Goal: Task Accomplishment & Management: Manage account settings

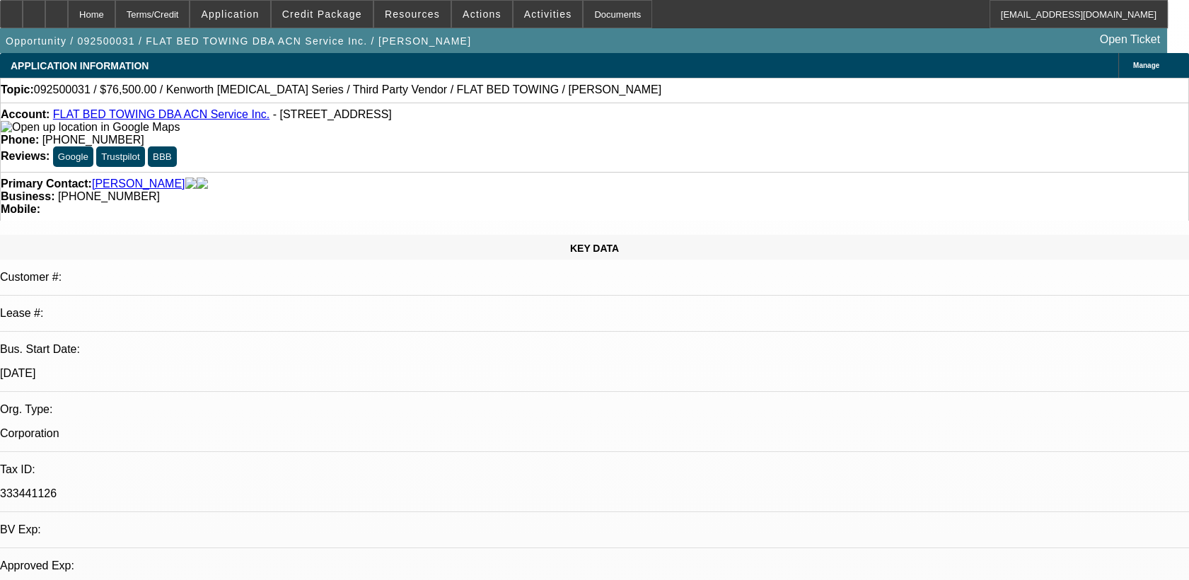
select select "0.15"
select select "2"
select select "0.1"
select select "1"
select select "2"
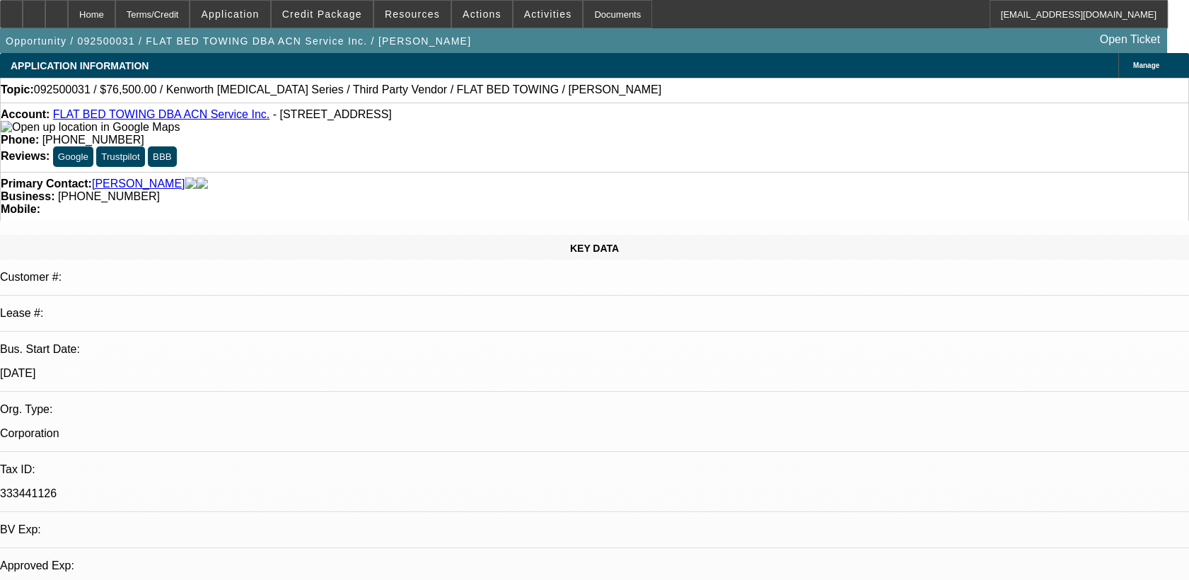
select select "4"
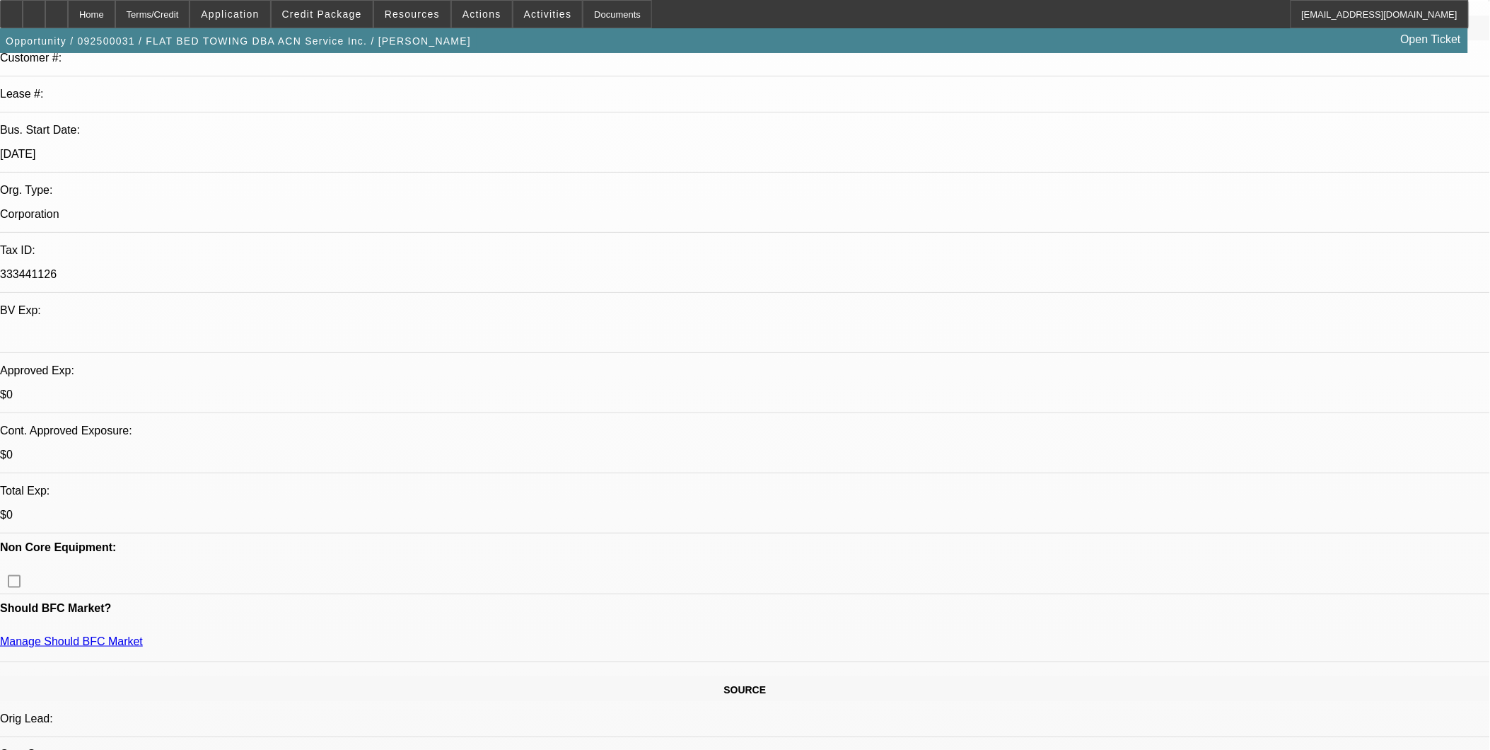
scroll to position [235, 0]
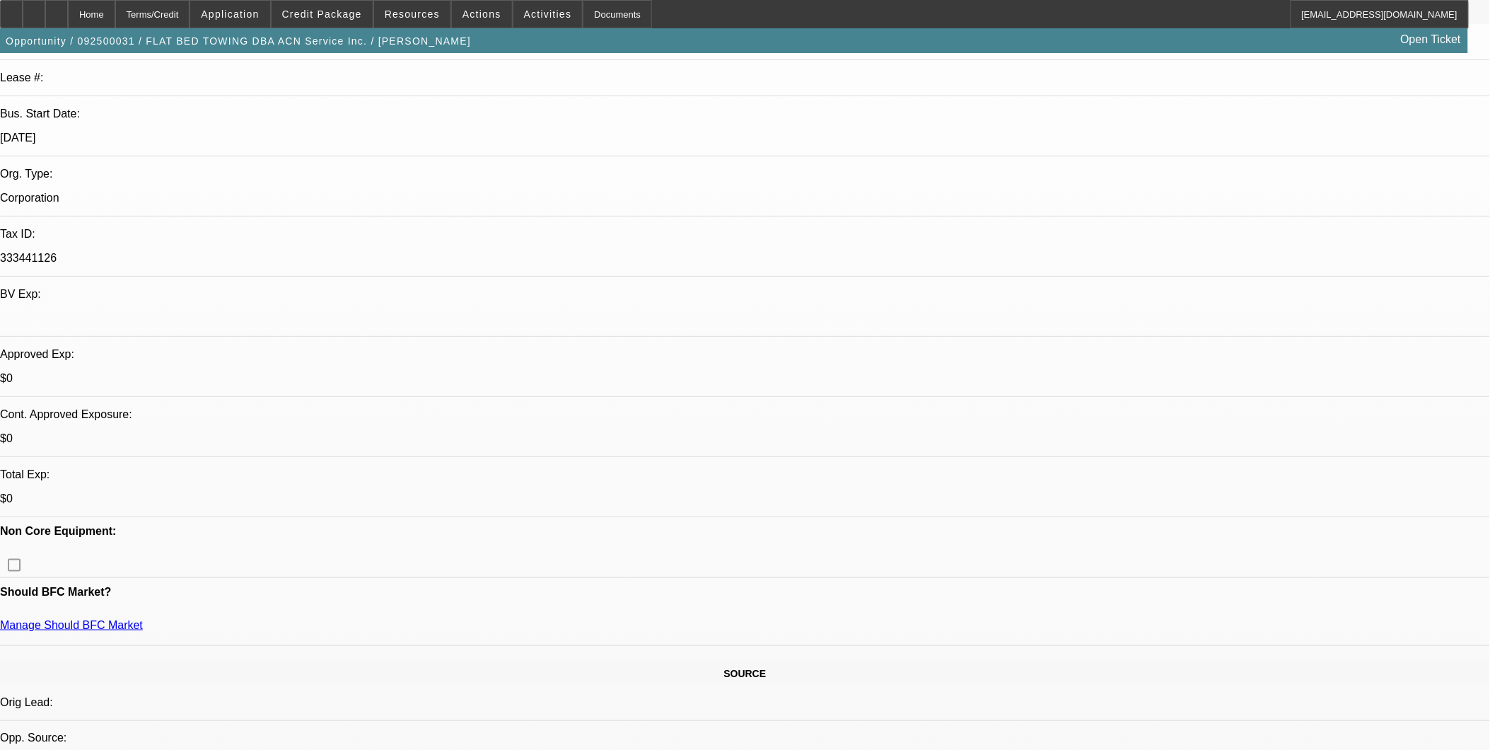
drag, startPoint x: 478, startPoint y: 373, endPoint x: 520, endPoint y: 364, distance: 42.7
drag, startPoint x: 520, startPoint y: 364, endPoint x: 497, endPoint y: 407, distance: 48.7
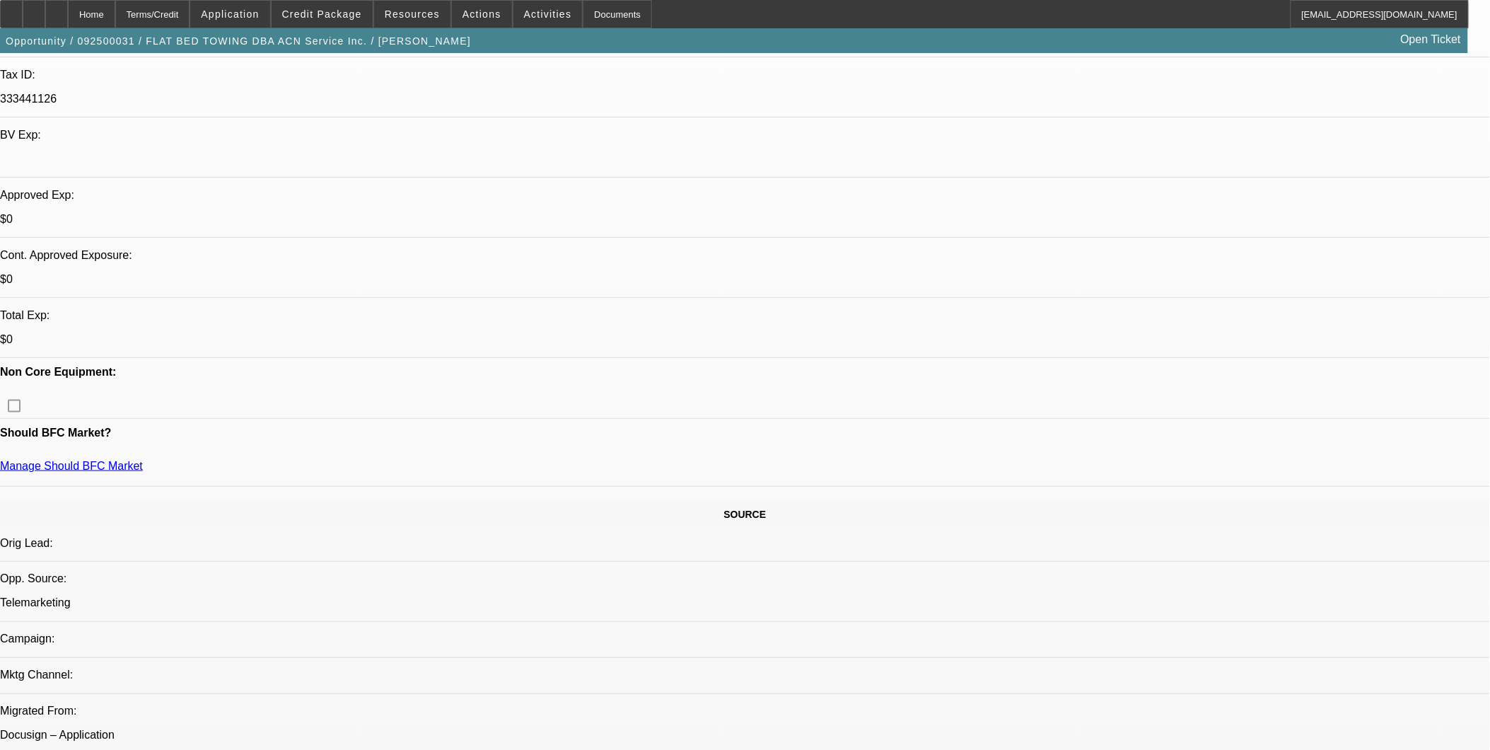
scroll to position [392, 0]
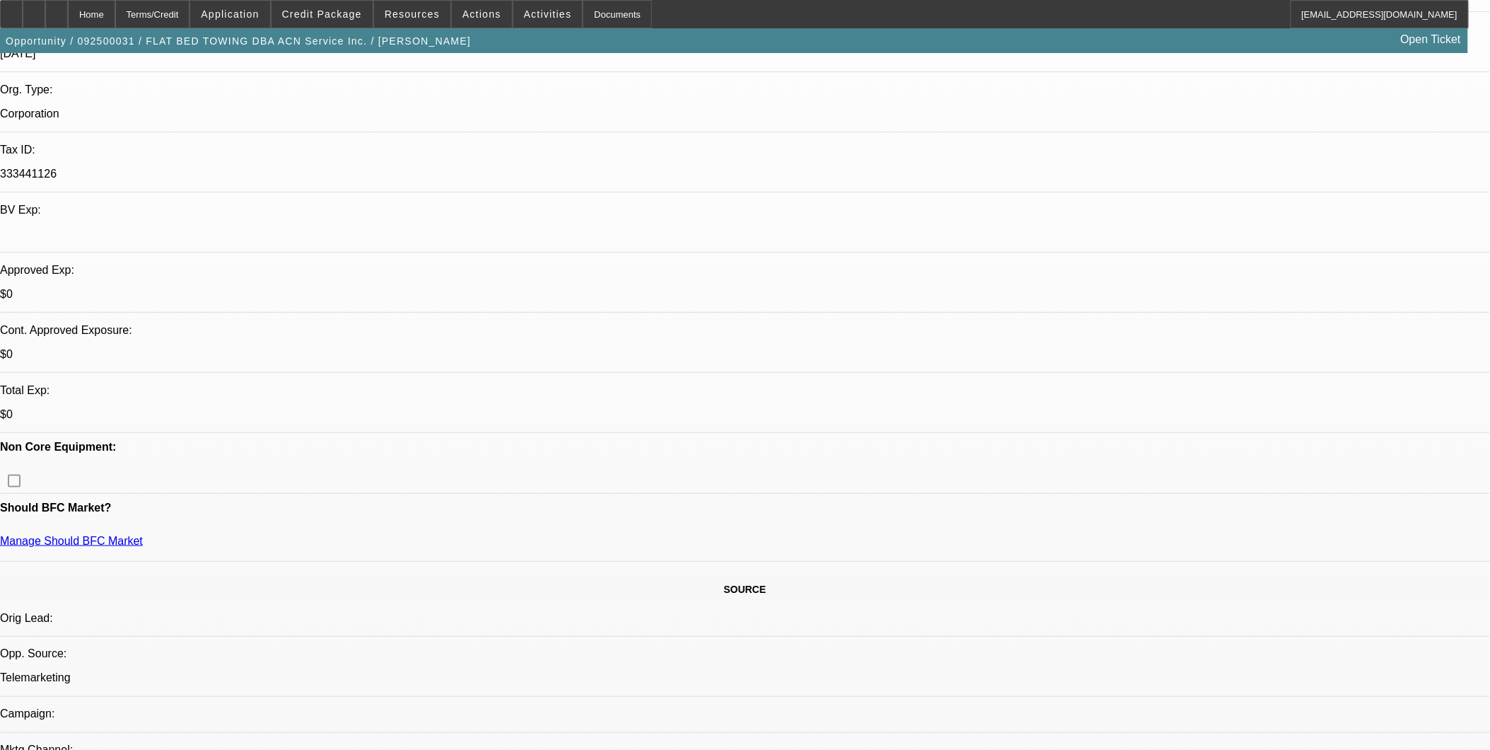
scroll to position [314, 0]
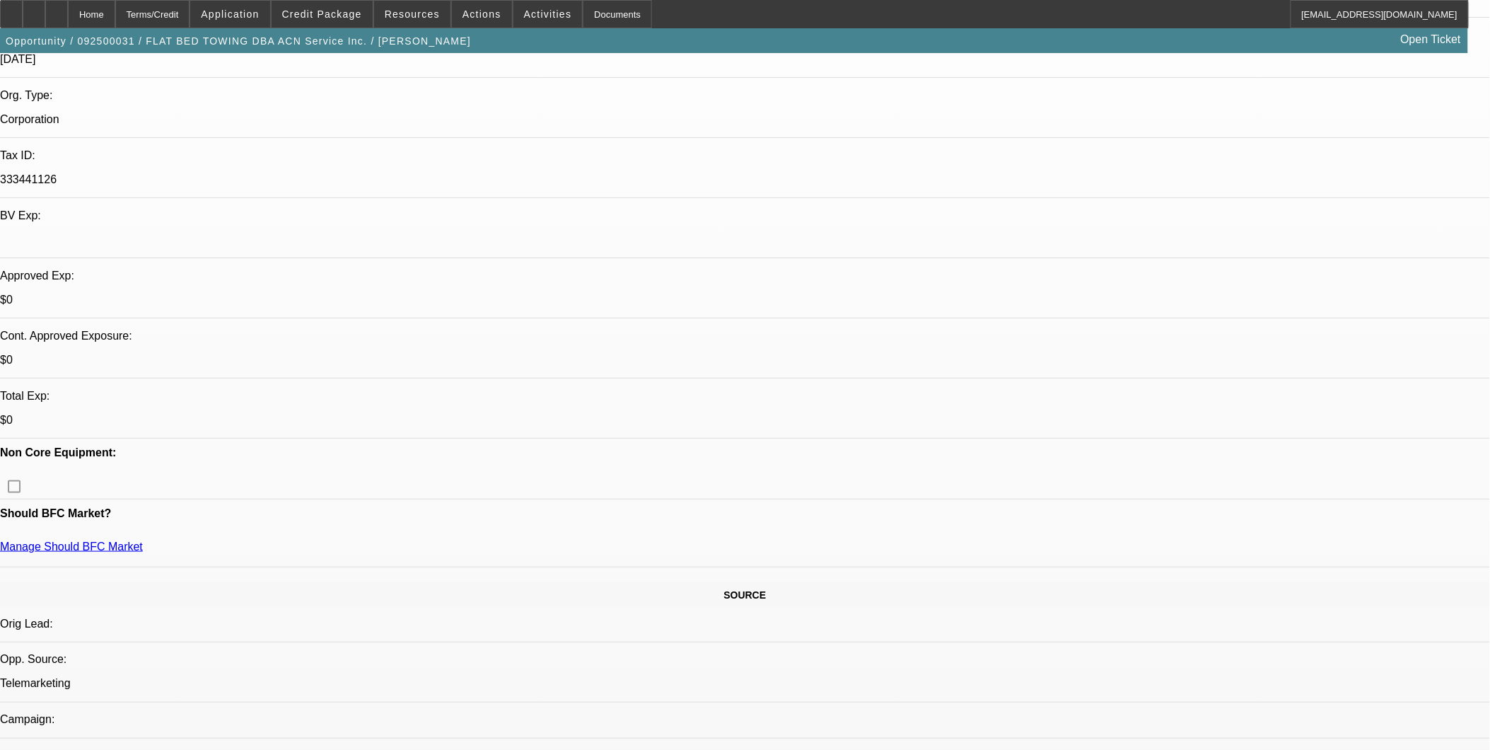
drag, startPoint x: 253, startPoint y: 293, endPoint x: 279, endPoint y: 292, distance: 25.5
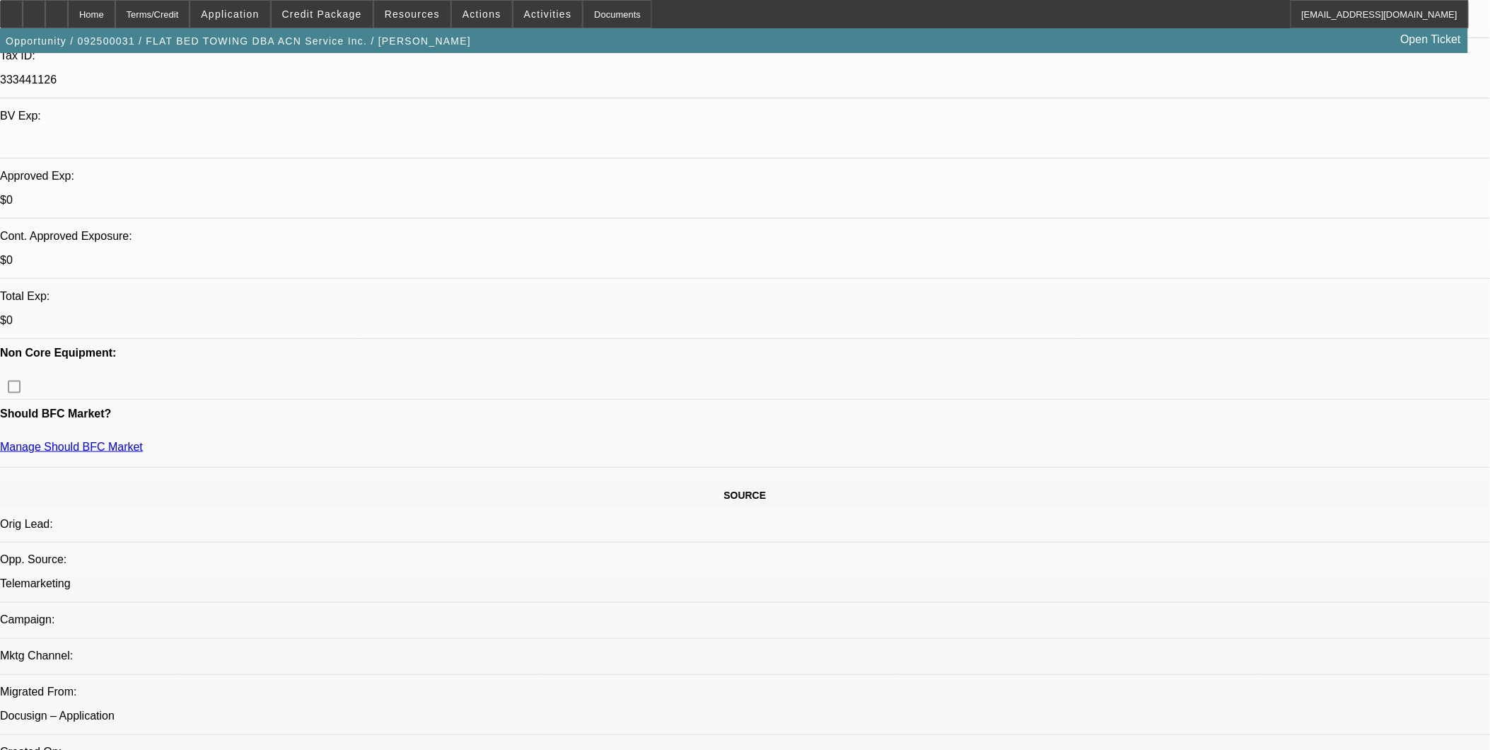
scroll to position [392, 0]
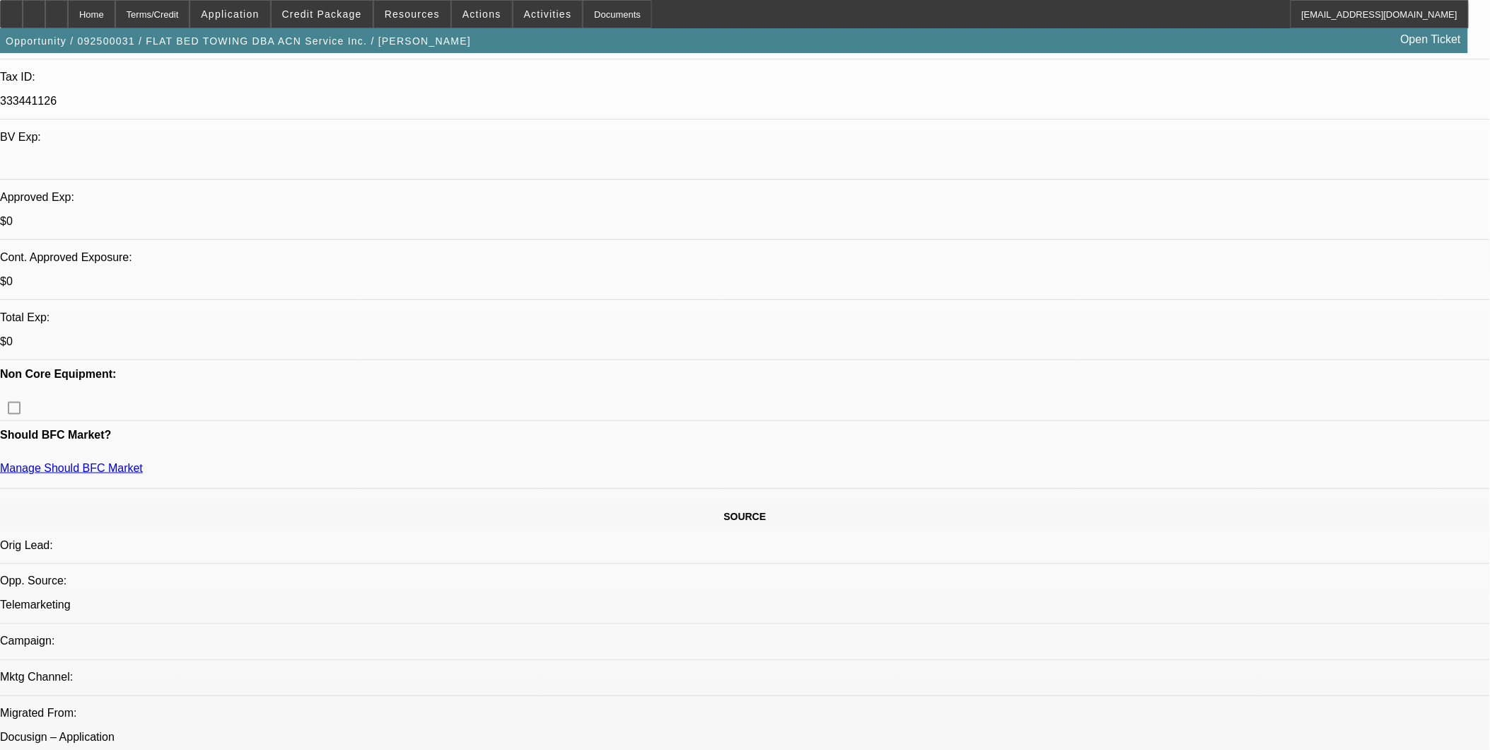
drag, startPoint x: 470, startPoint y: 223, endPoint x: 528, endPoint y: 215, distance: 58.5
drag, startPoint x: 528, startPoint y: 215, endPoint x: 512, endPoint y: 250, distance: 38.6
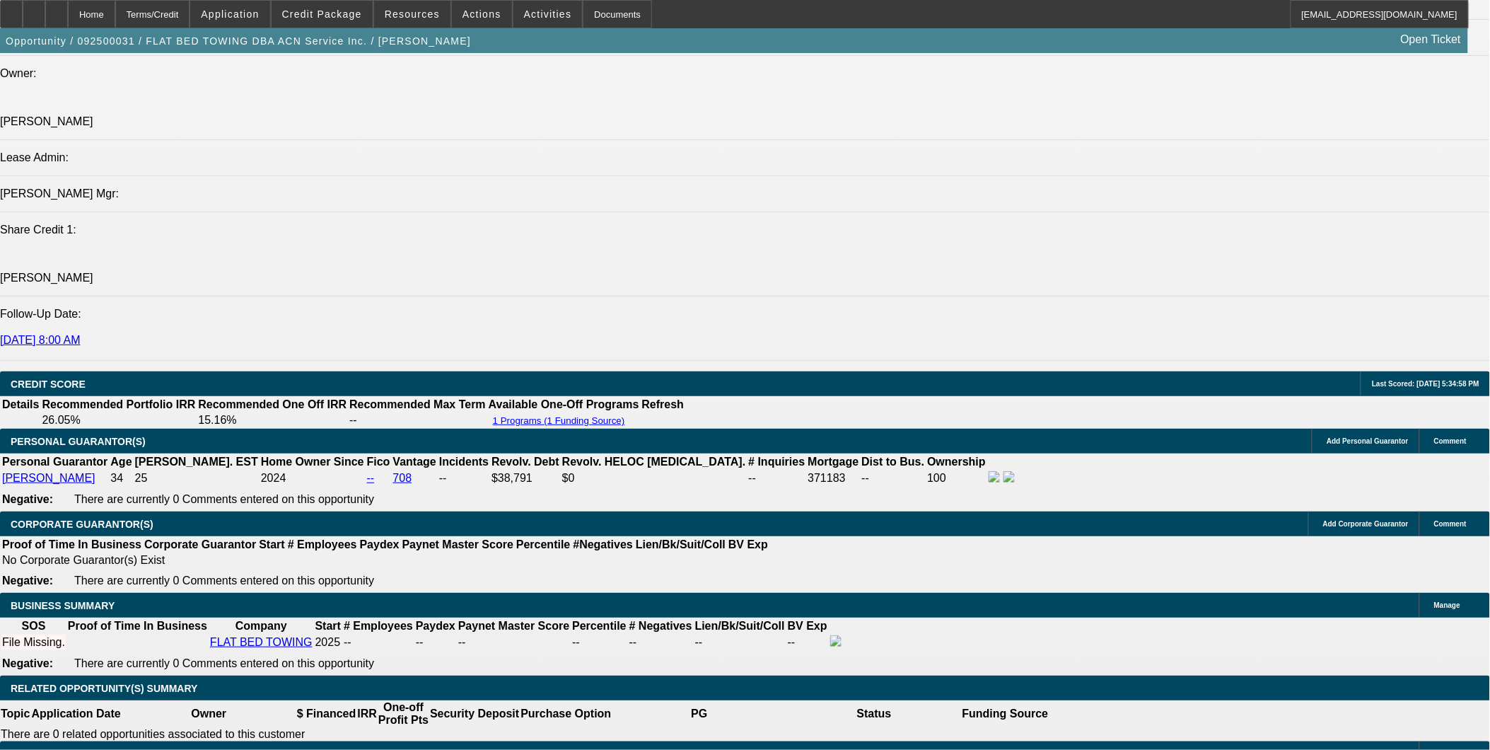
scroll to position [1885, 0]
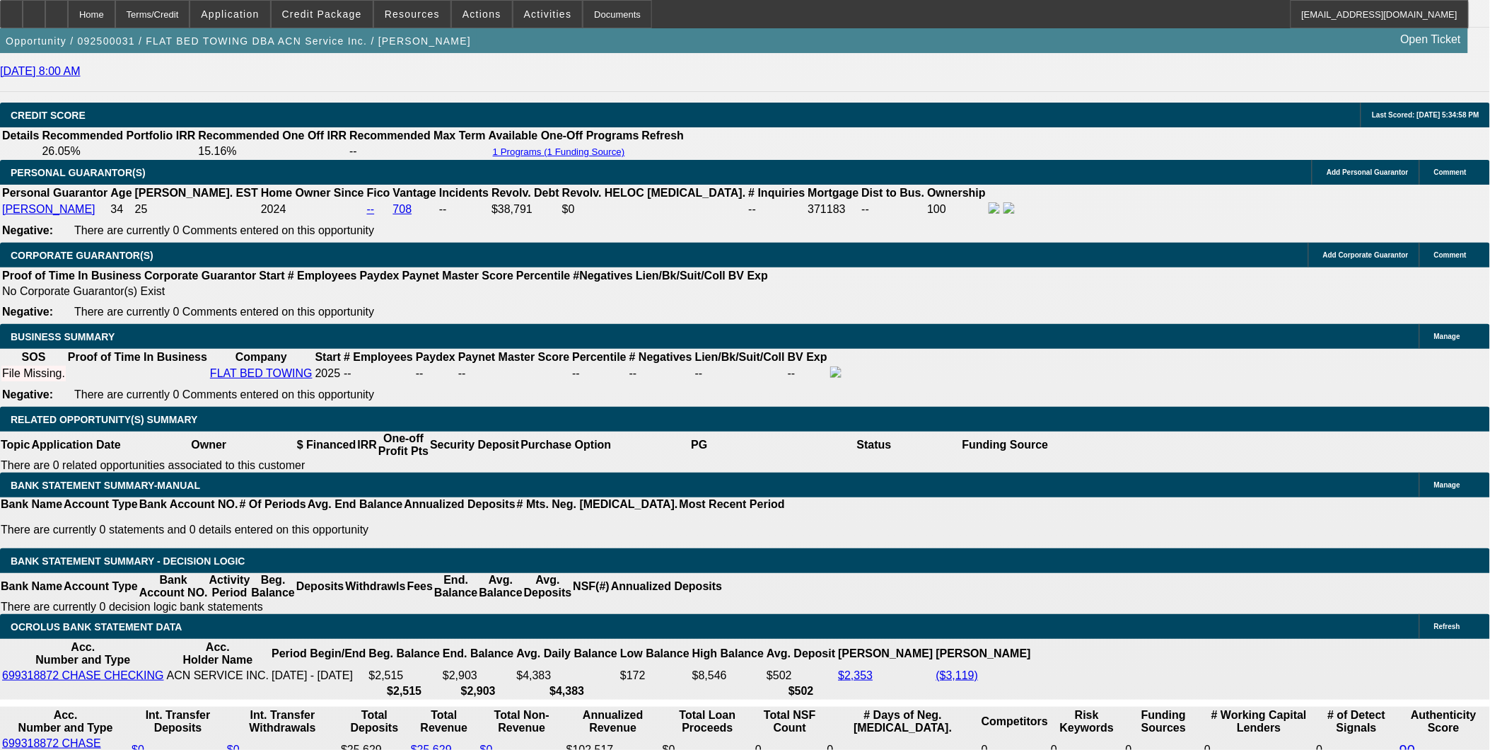
scroll to position [2042, 0]
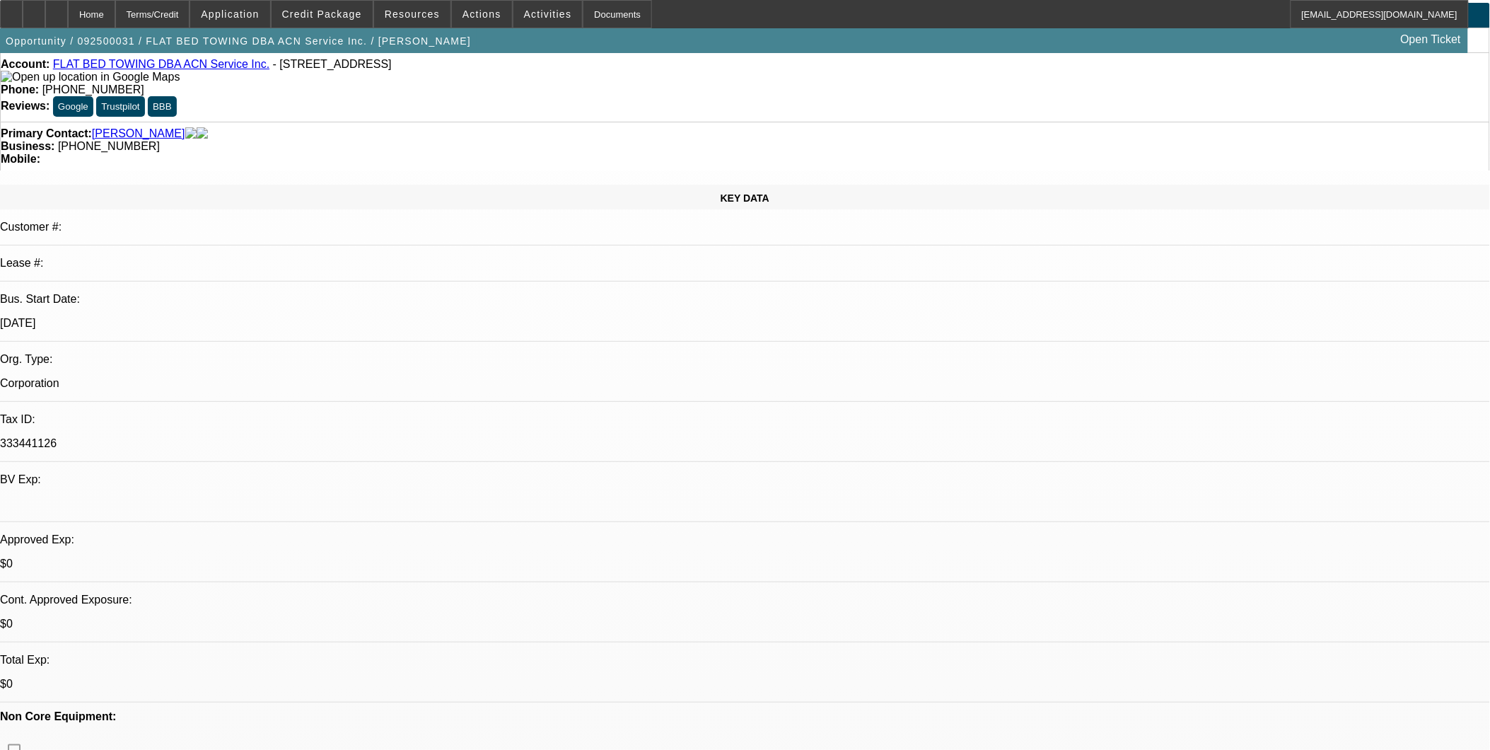
scroll to position [0, 0]
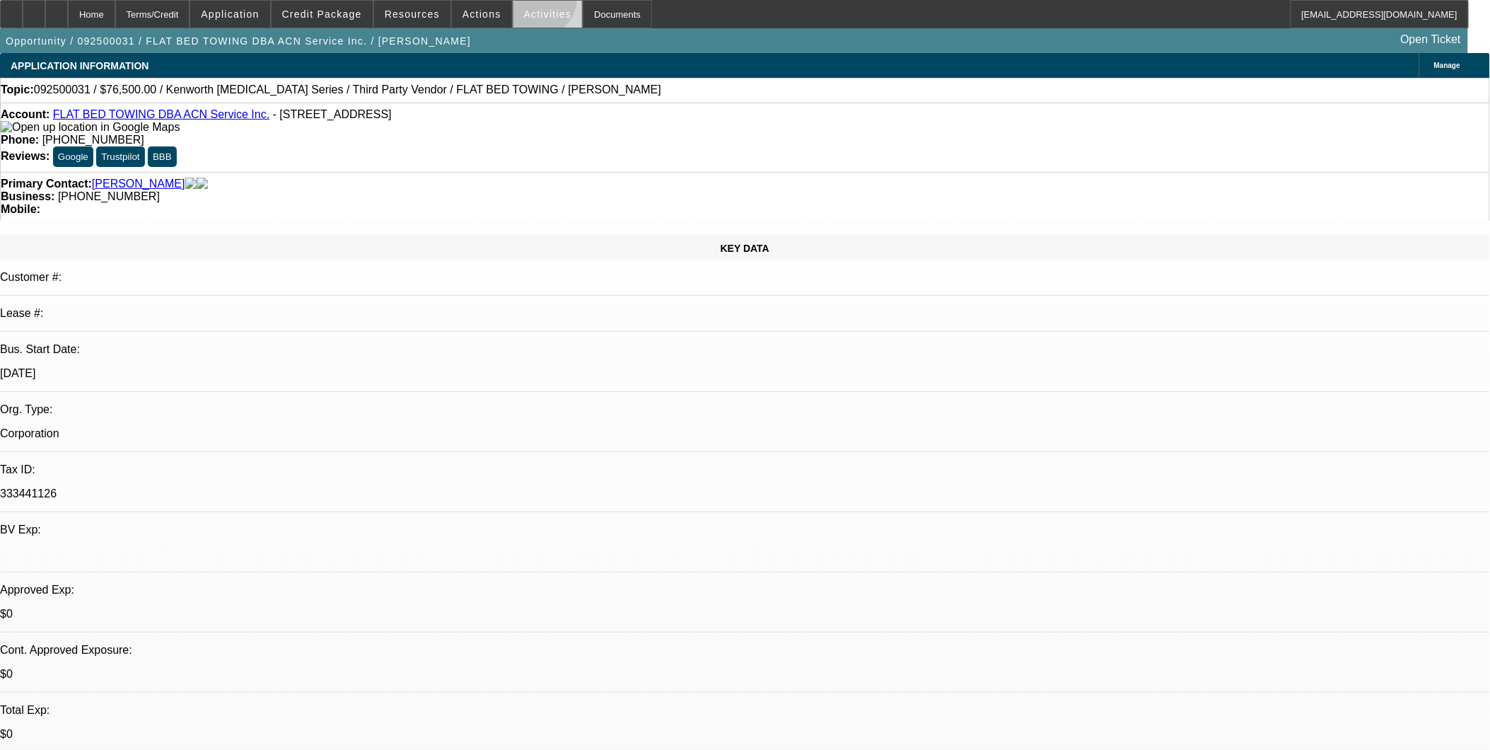
click at [526, 3] on span at bounding box center [547, 14] width 69 height 34
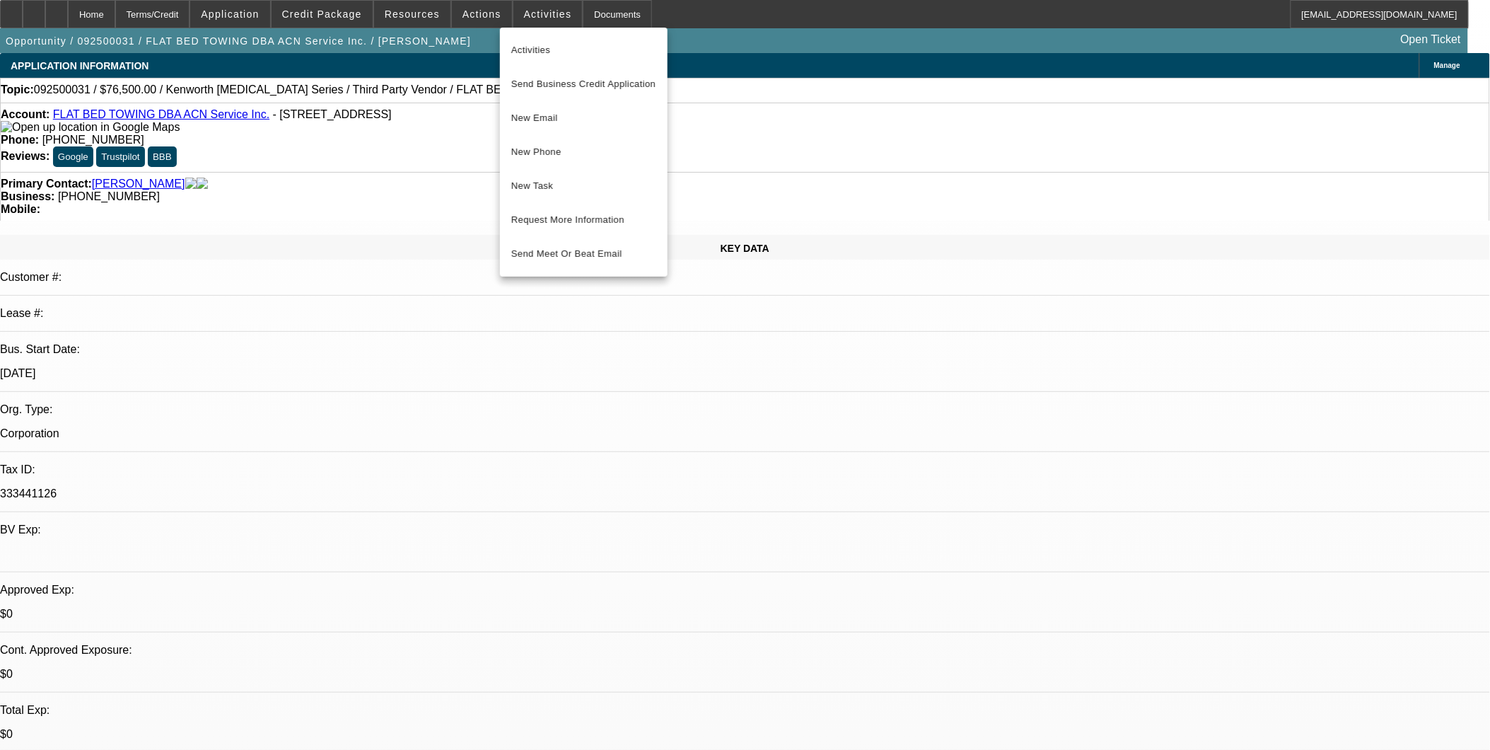
click at [772, 350] on div at bounding box center [745, 375] width 1490 height 750
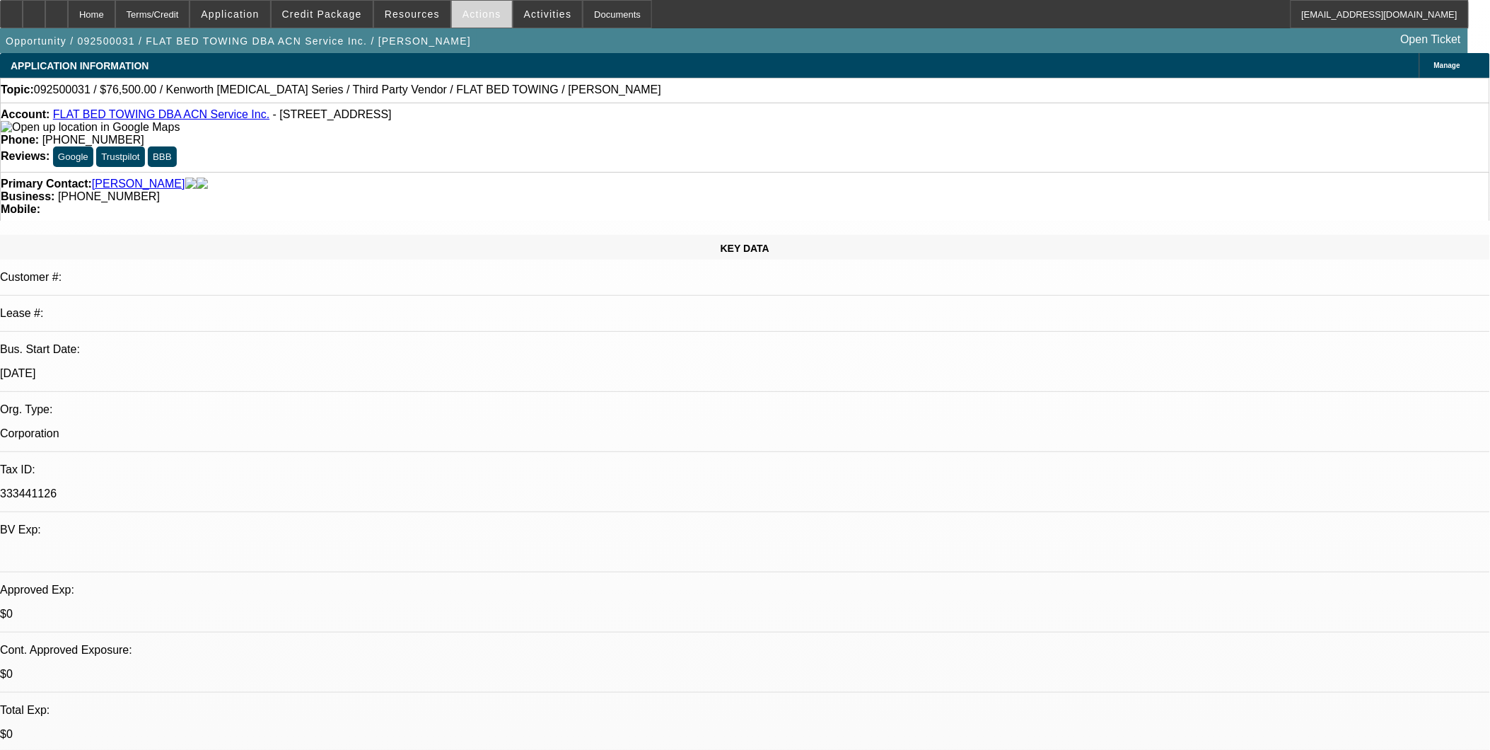
click at [485, 16] on span "Actions" at bounding box center [481, 13] width 39 height 11
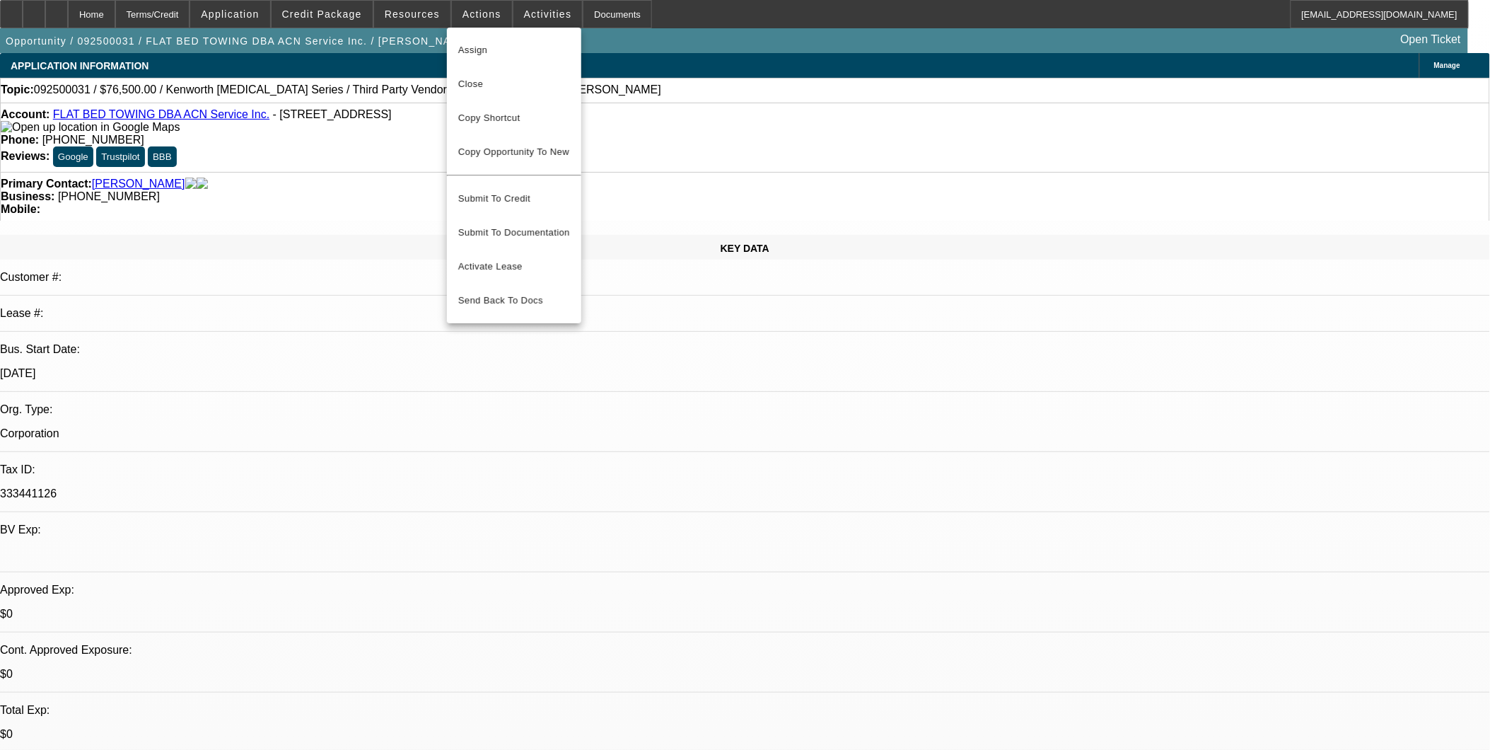
click at [686, 123] on div at bounding box center [745, 375] width 1490 height 750
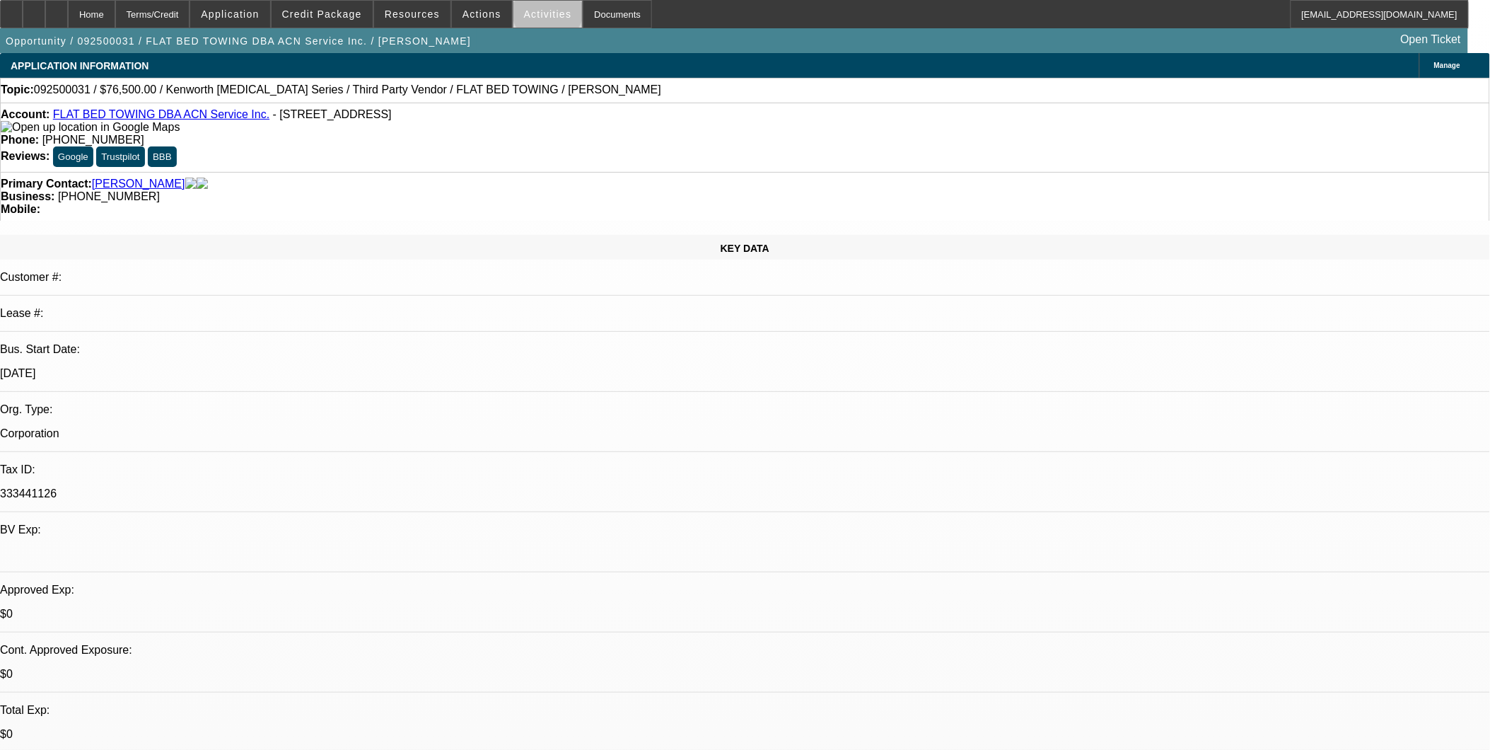
click at [535, 12] on span "Activities" at bounding box center [548, 13] width 48 height 11
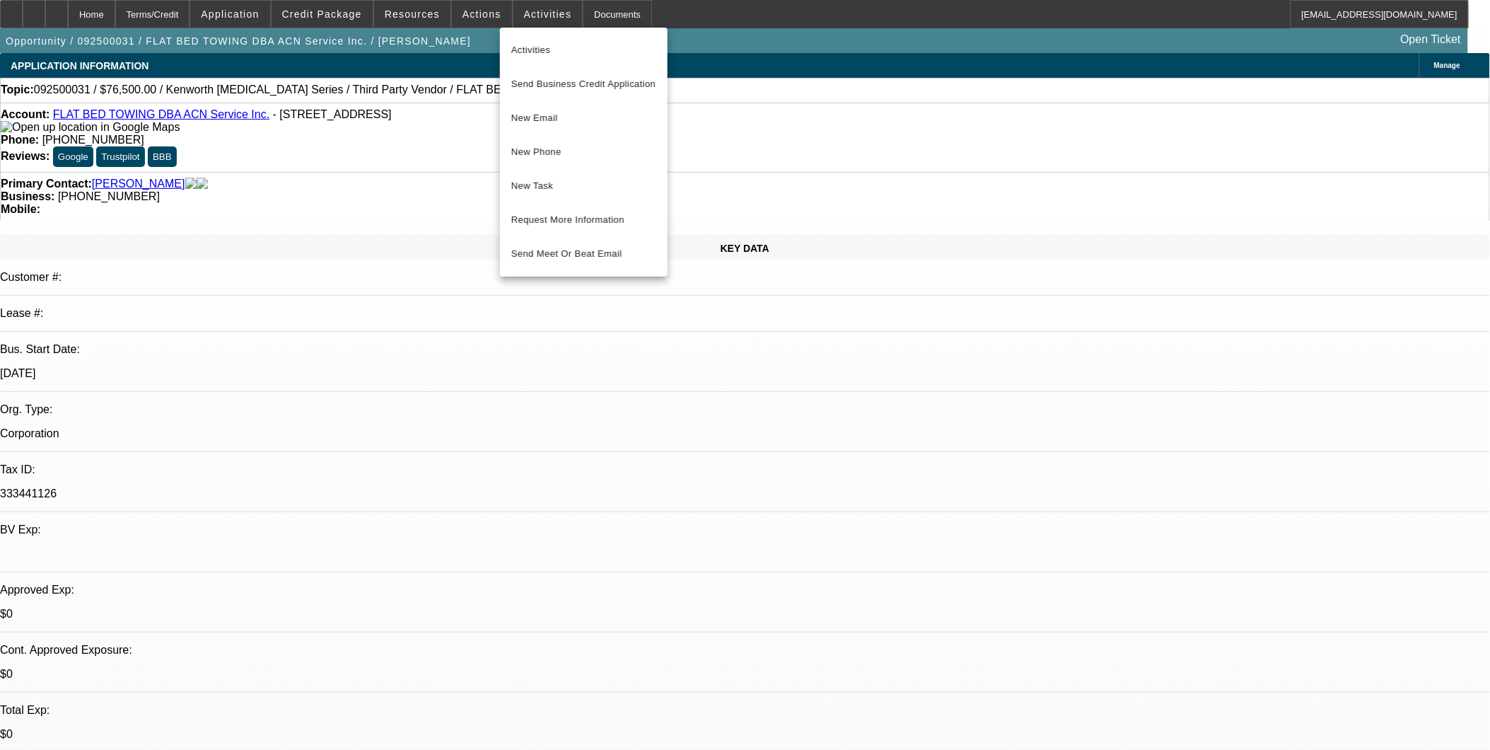
click at [755, 118] on div at bounding box center [745, 375] width 1490 height 750
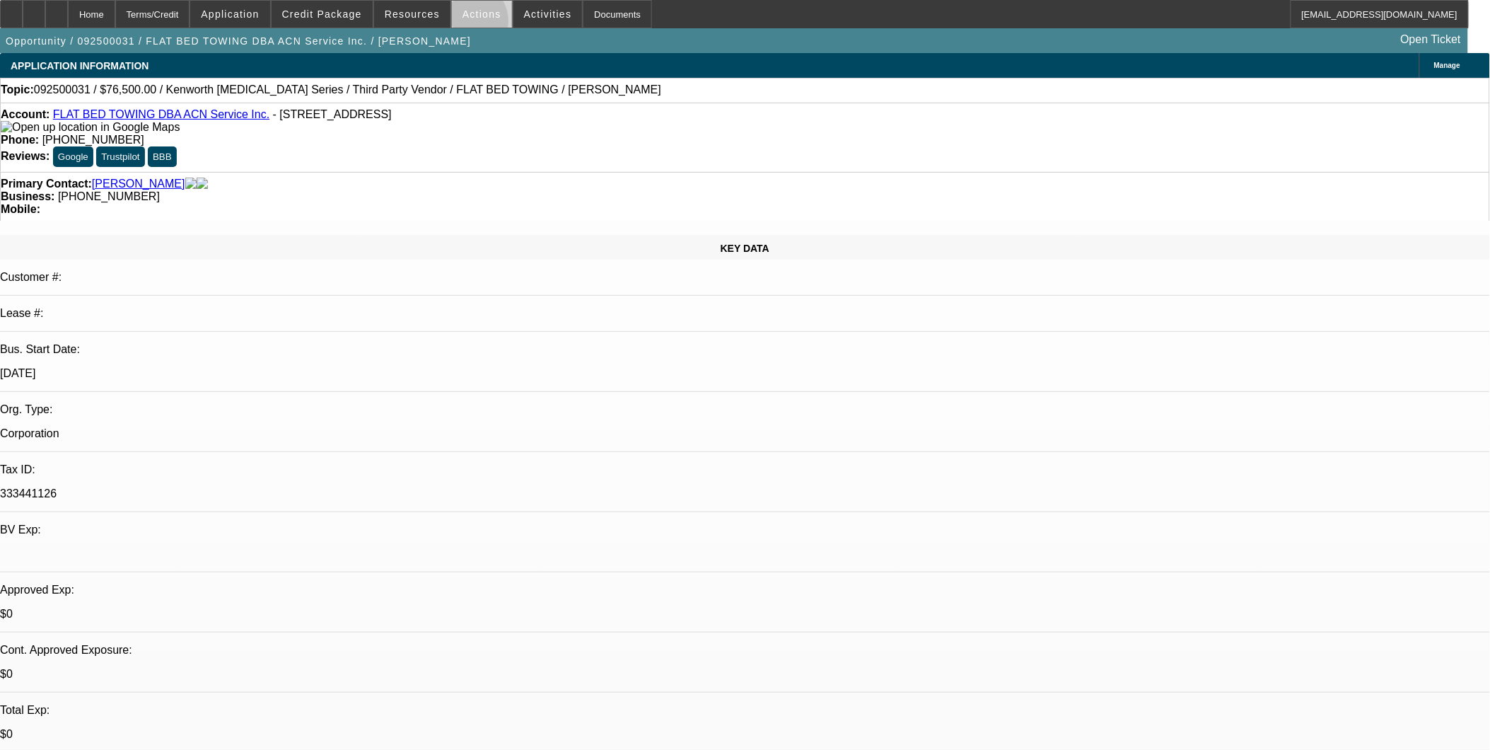
click at [463, 24] on span at bounding box center [482, 14] width 60 height 34
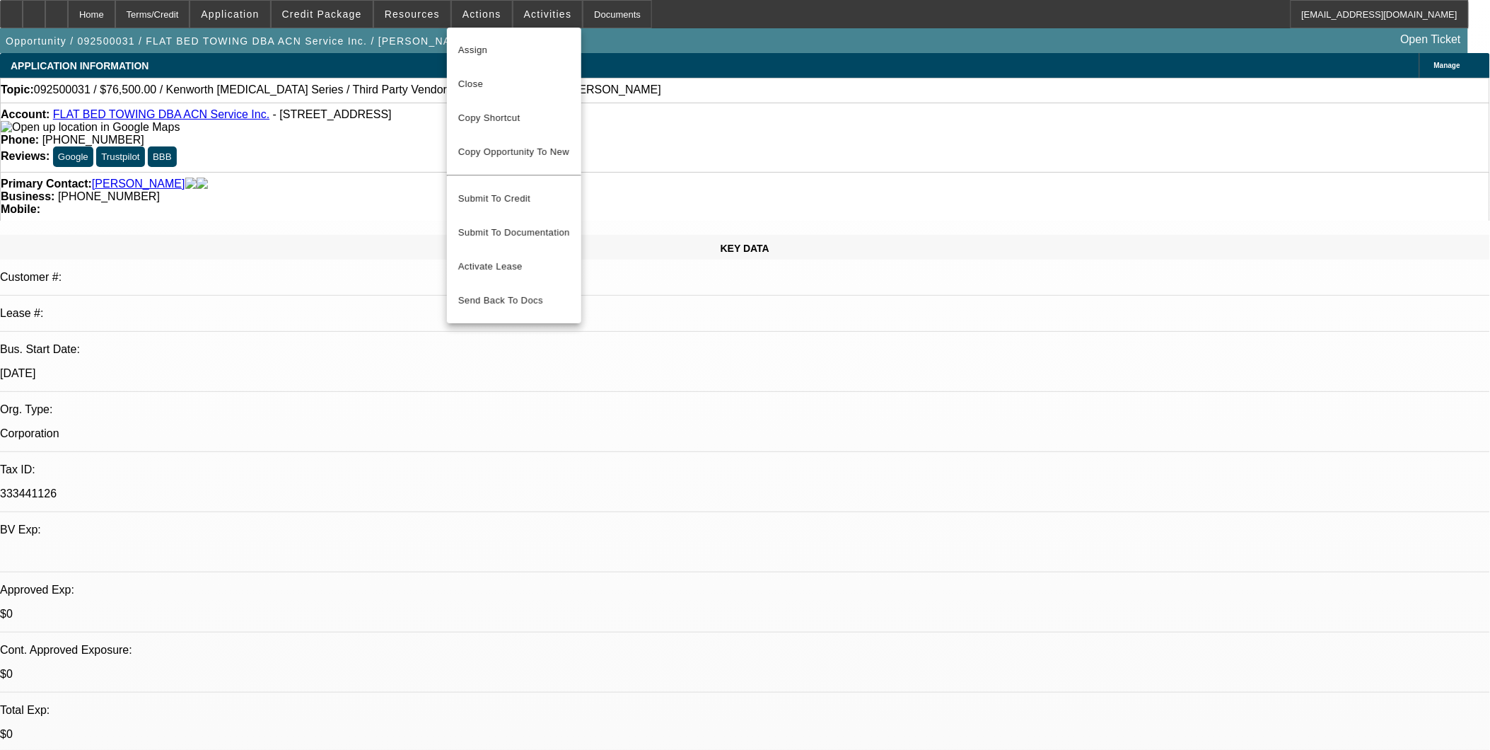
drag, startPoint x: 410, startPoint y: 208, endPoint x: 428, endPoint y: 108, distance: 101.3
click at [410, 205] on div at bounding box center [745, 375] width 1490 height 750
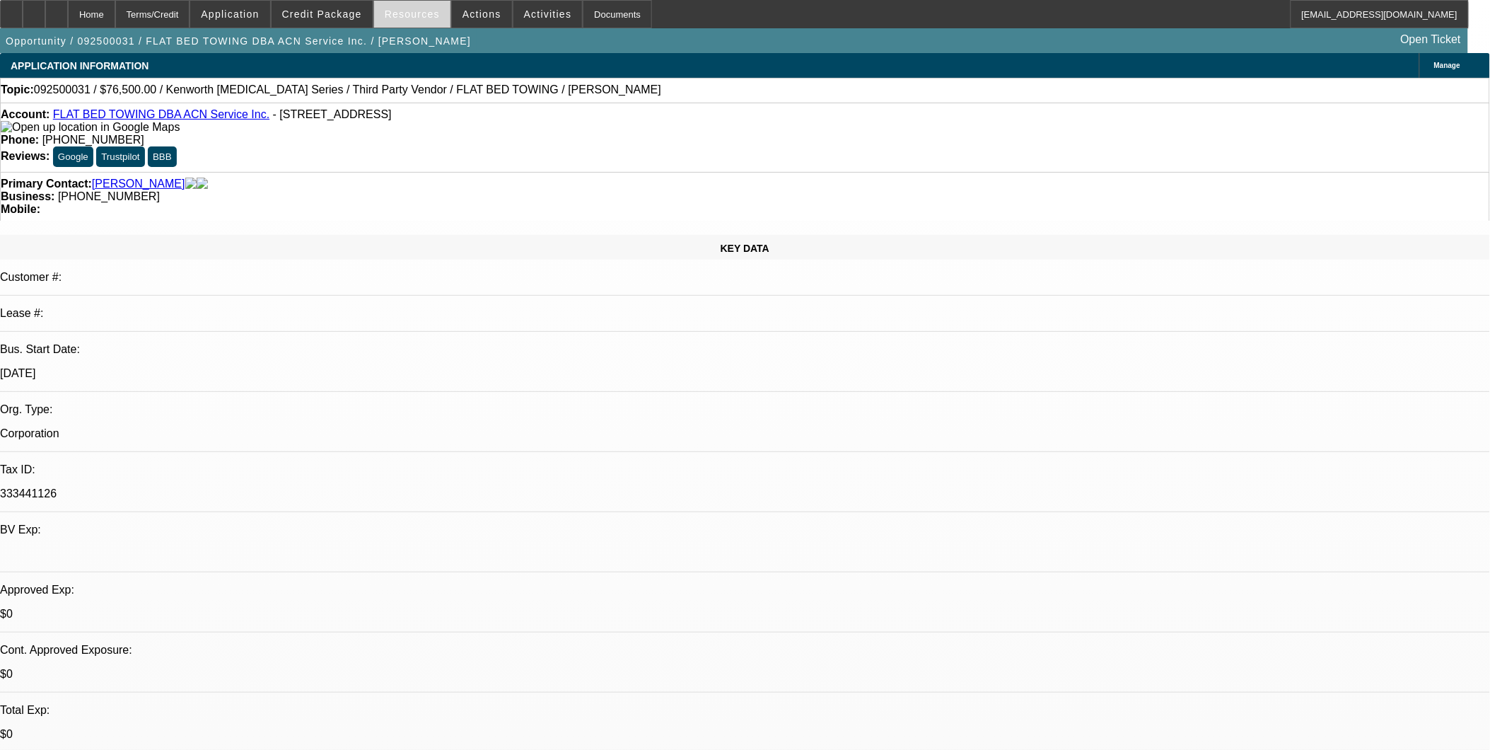
click at [433, 24] on span at bounding box center [412, 14] width 76 height 34
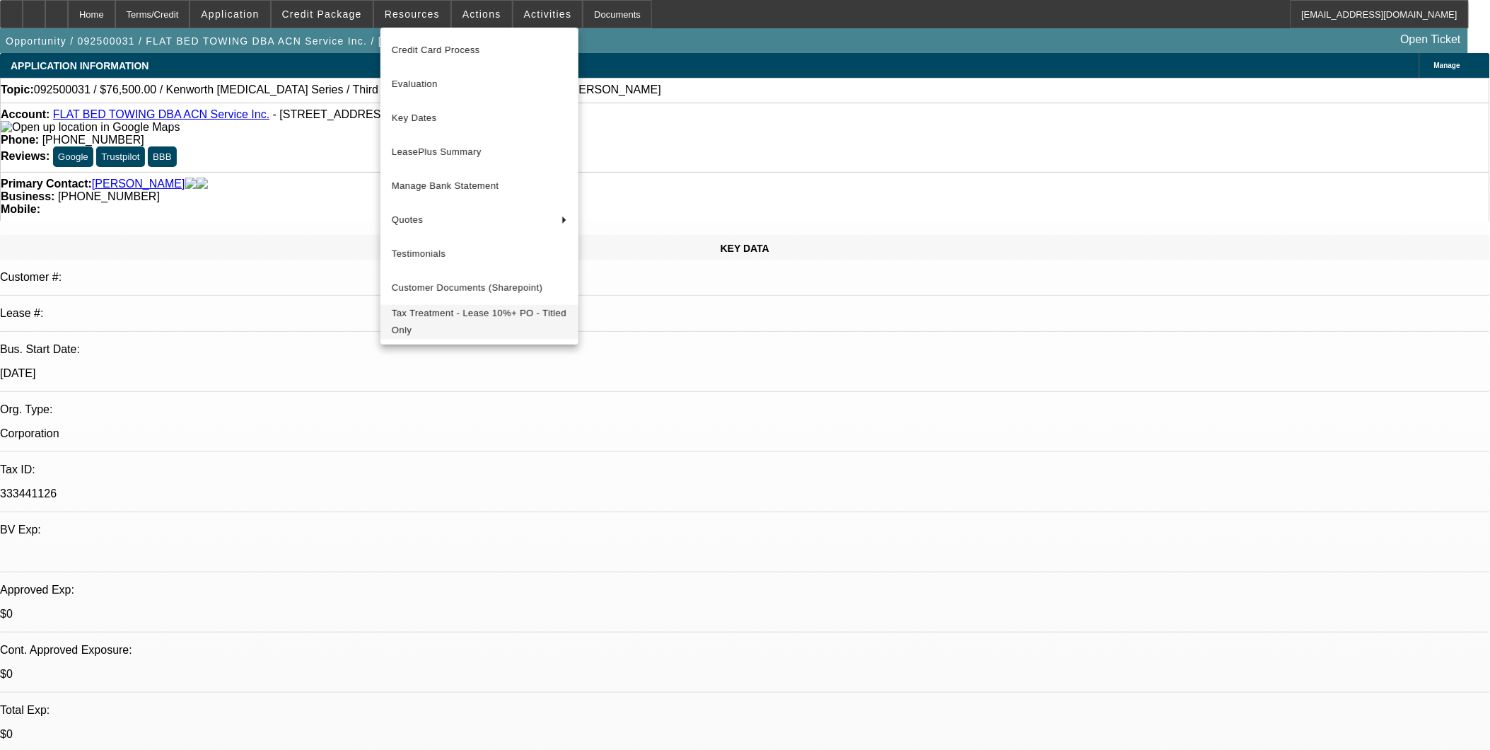
click at [467, 323] on span "Tax Treatment - Lease 10%+ PO - Titled Only" at bounding box center [479, 322] width 175 height 34
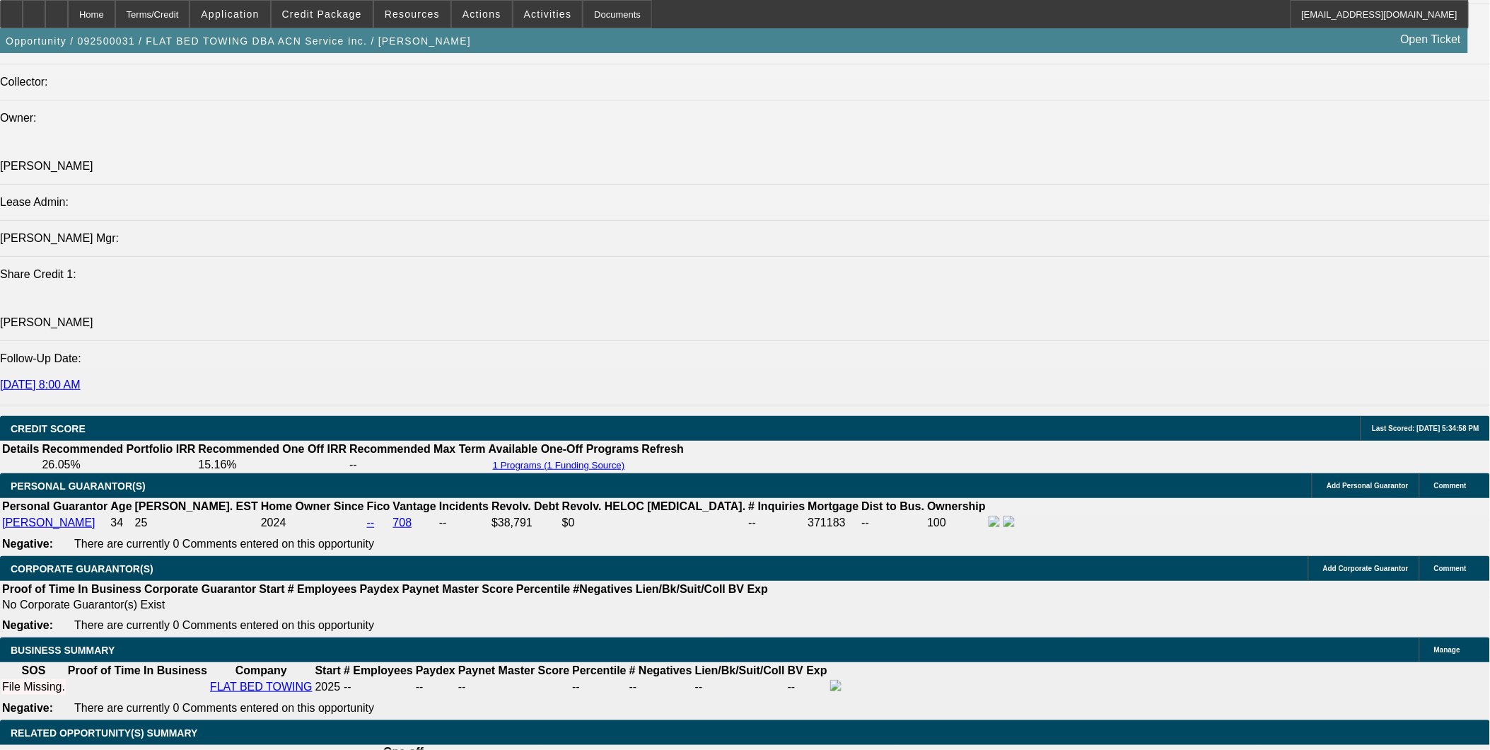
scroll to position [1885, 0]
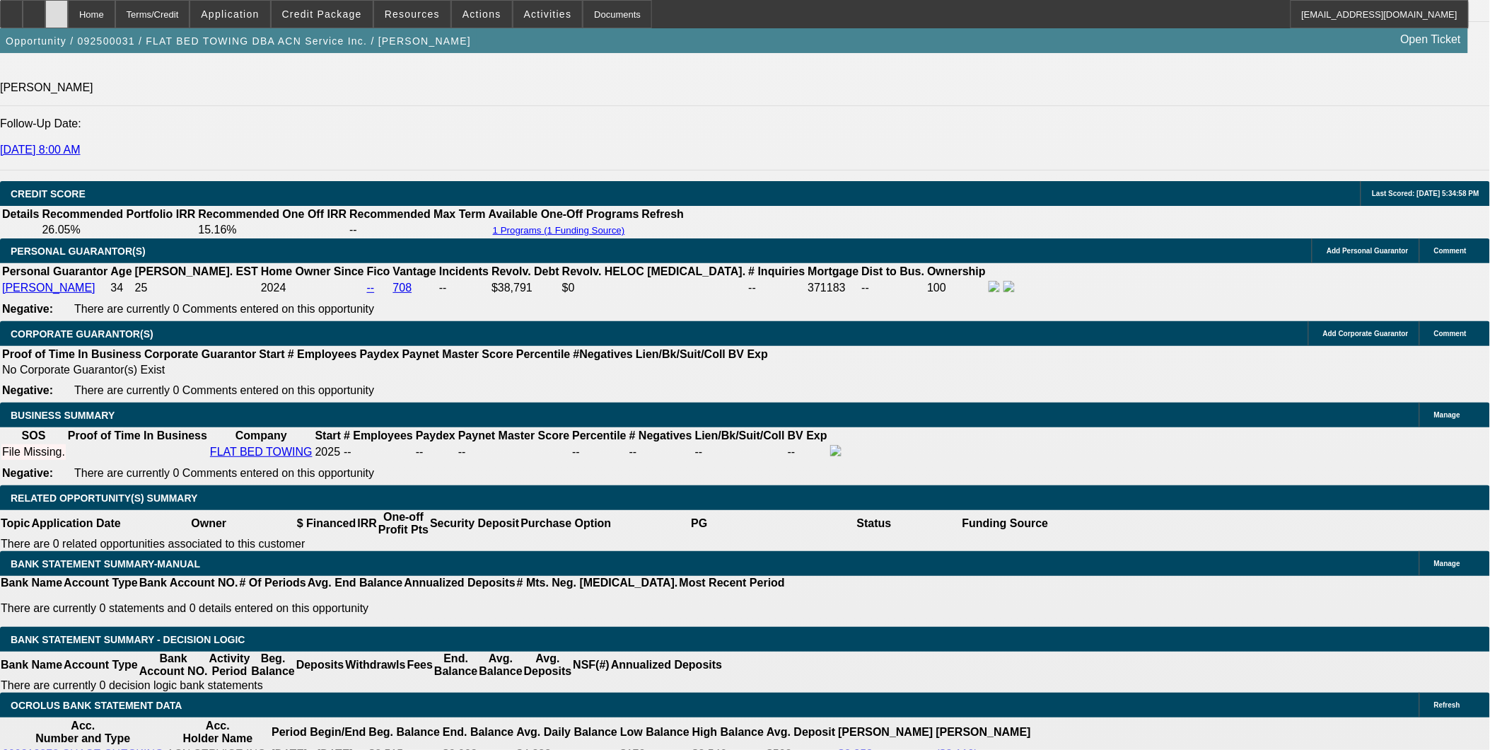
click at [68, 23] on div at bounding box center [56, 14] width 23 height 28
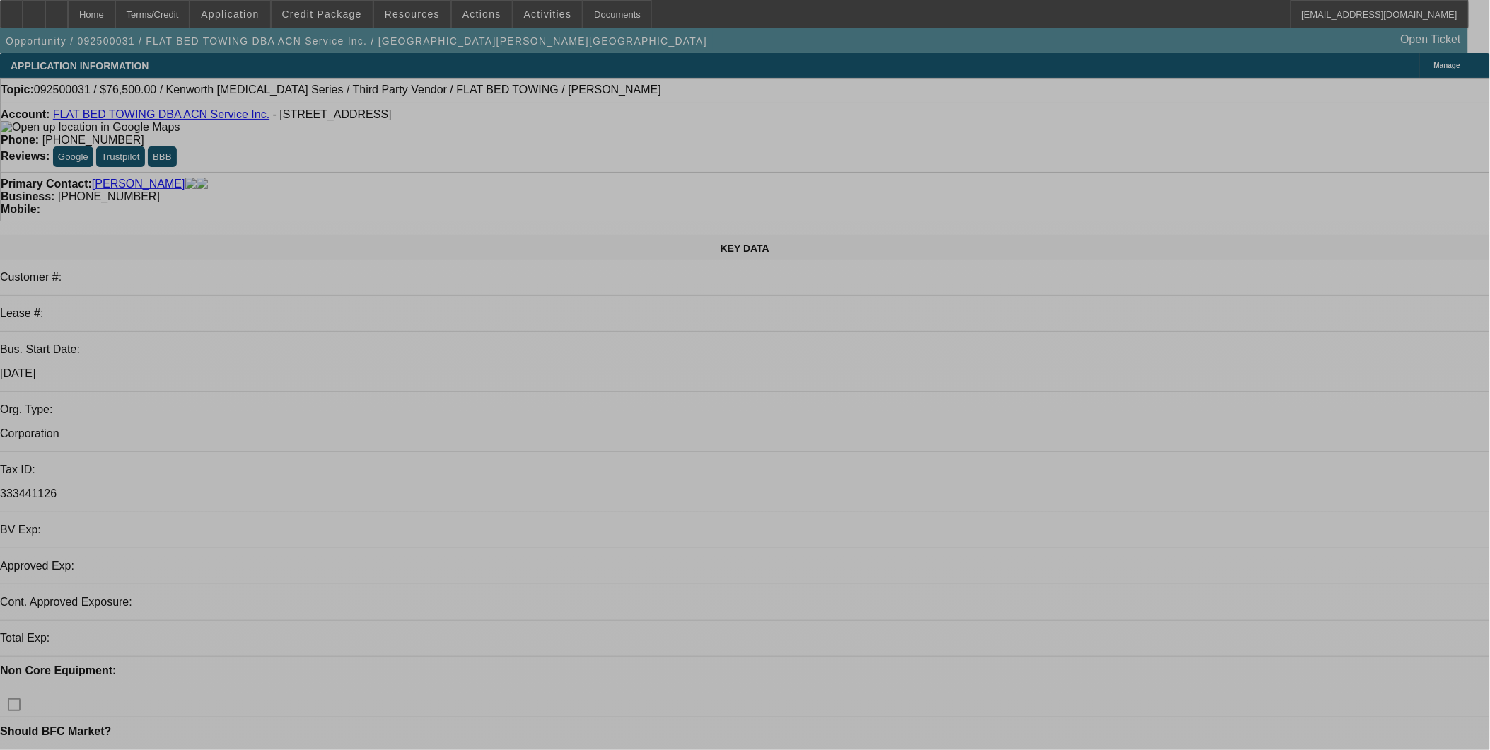
select select "0.15"
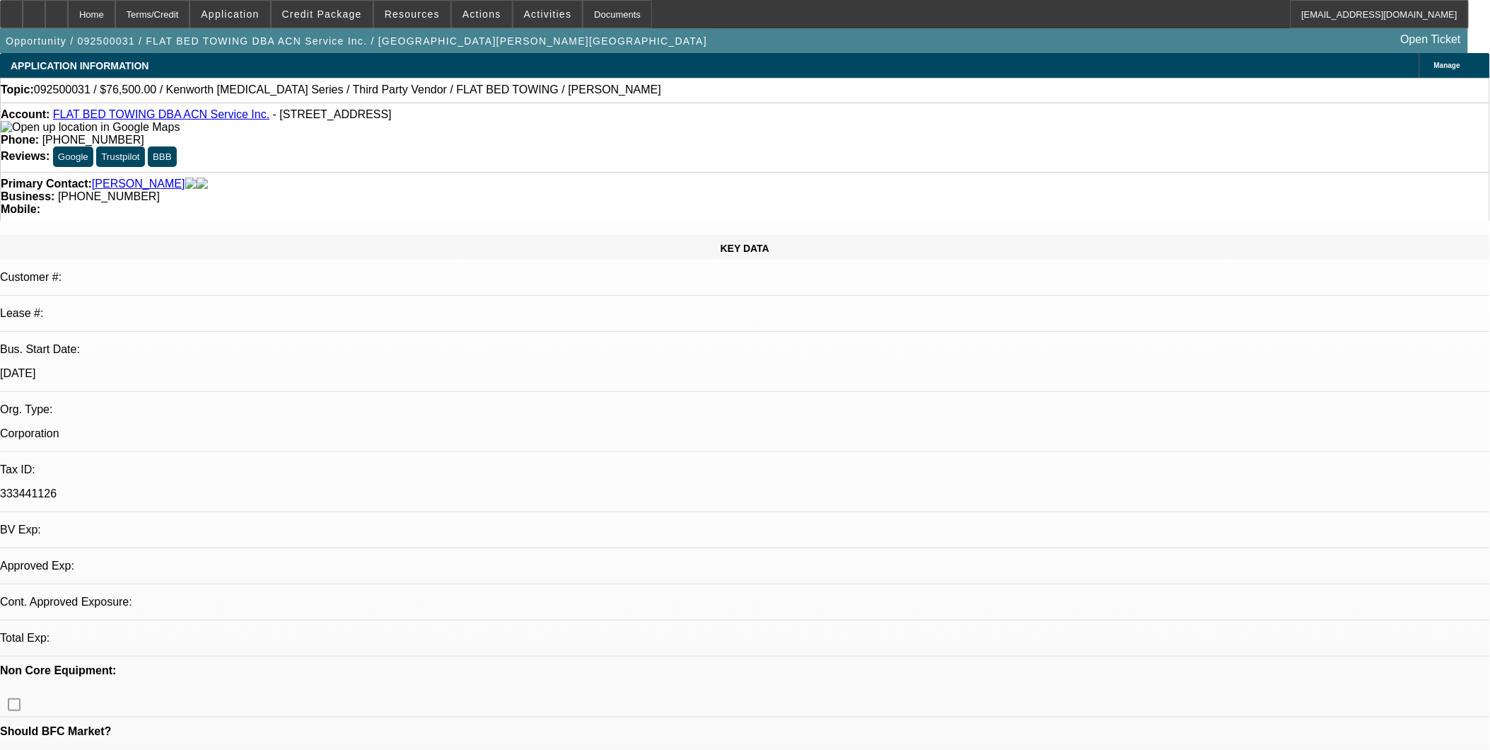
select select "2"
select select "0.1"
select select "1"
select select "2"
select select "4"
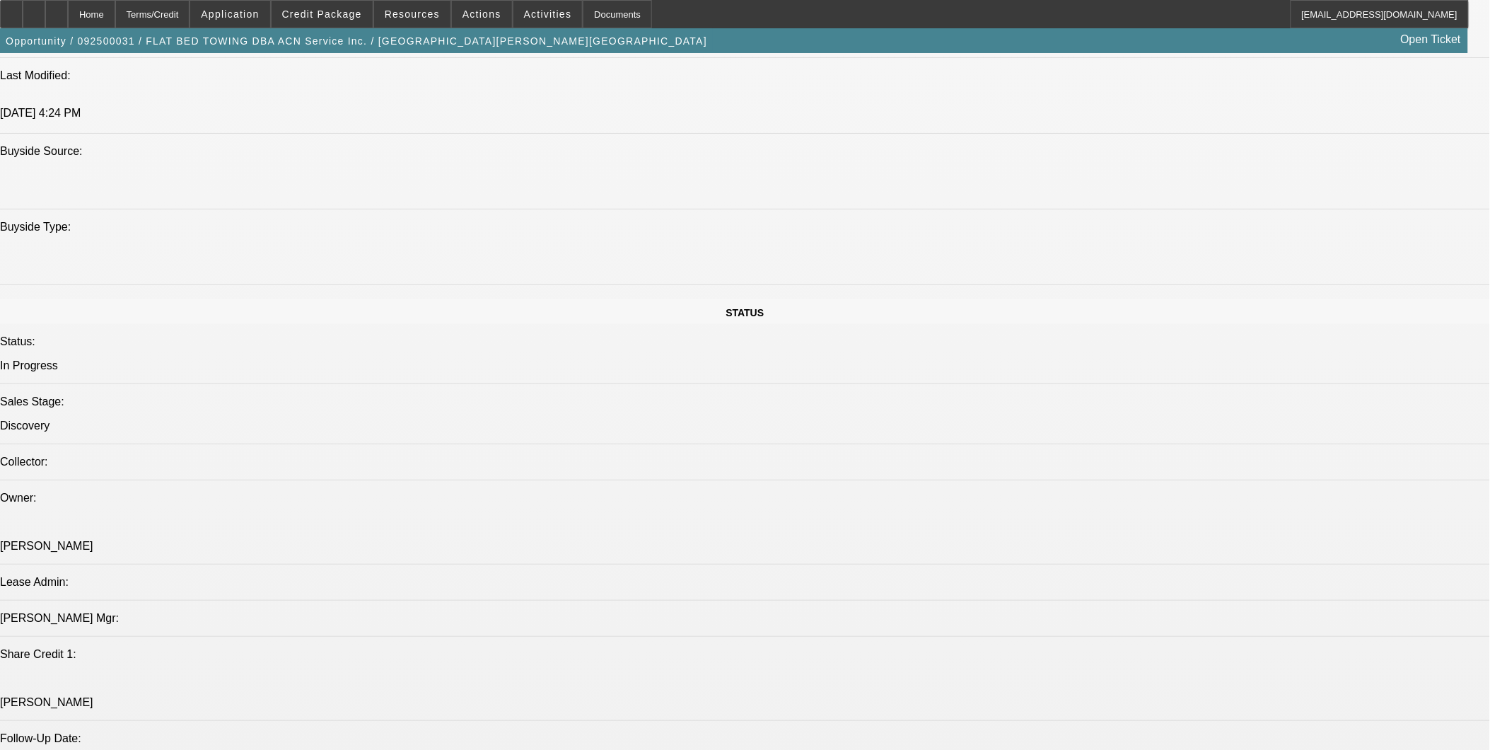
scroll to position [1100, 0]
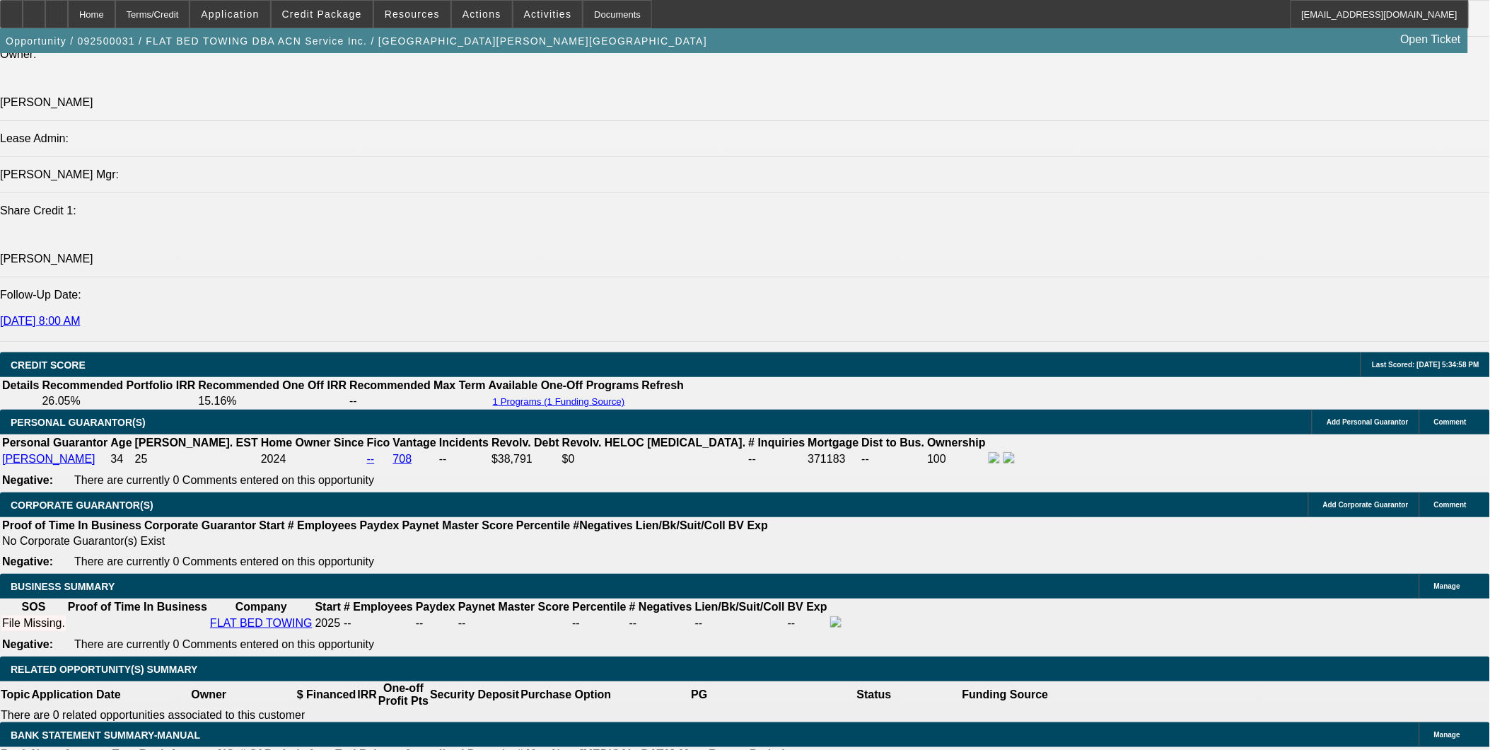
scroll to position [1807, 0]
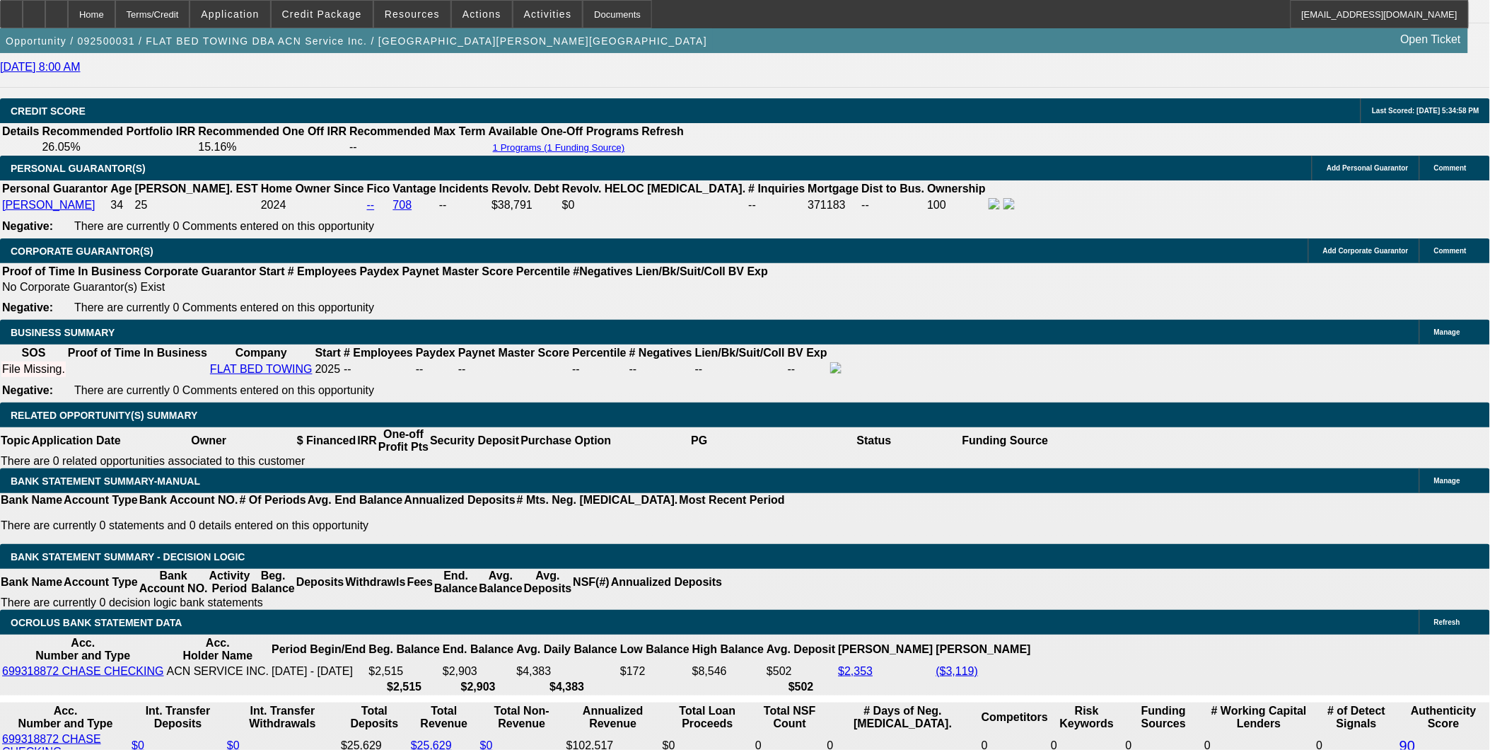
scroll to position [1964, 0]
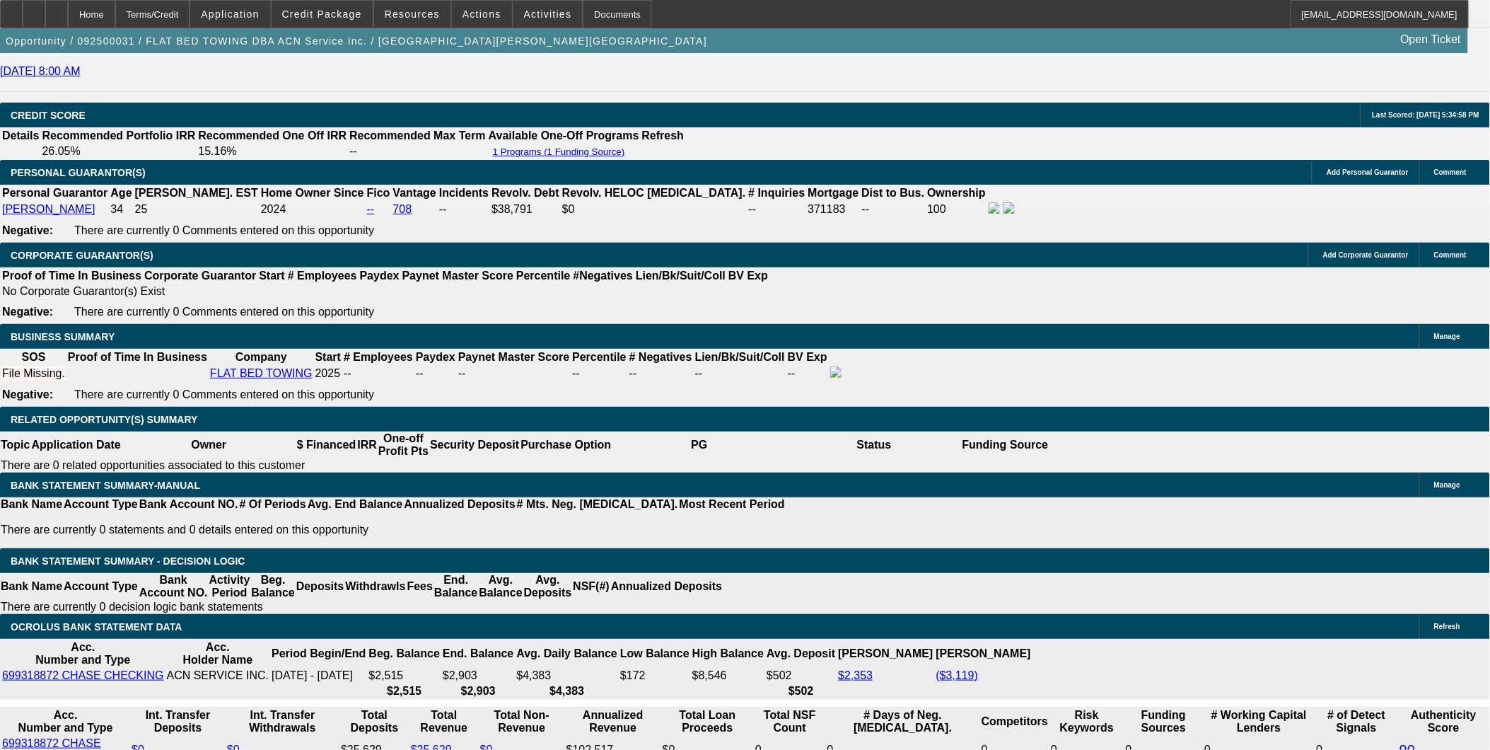
click at [68, 18] on div at bounding box center [56, 14] width 23 height 28
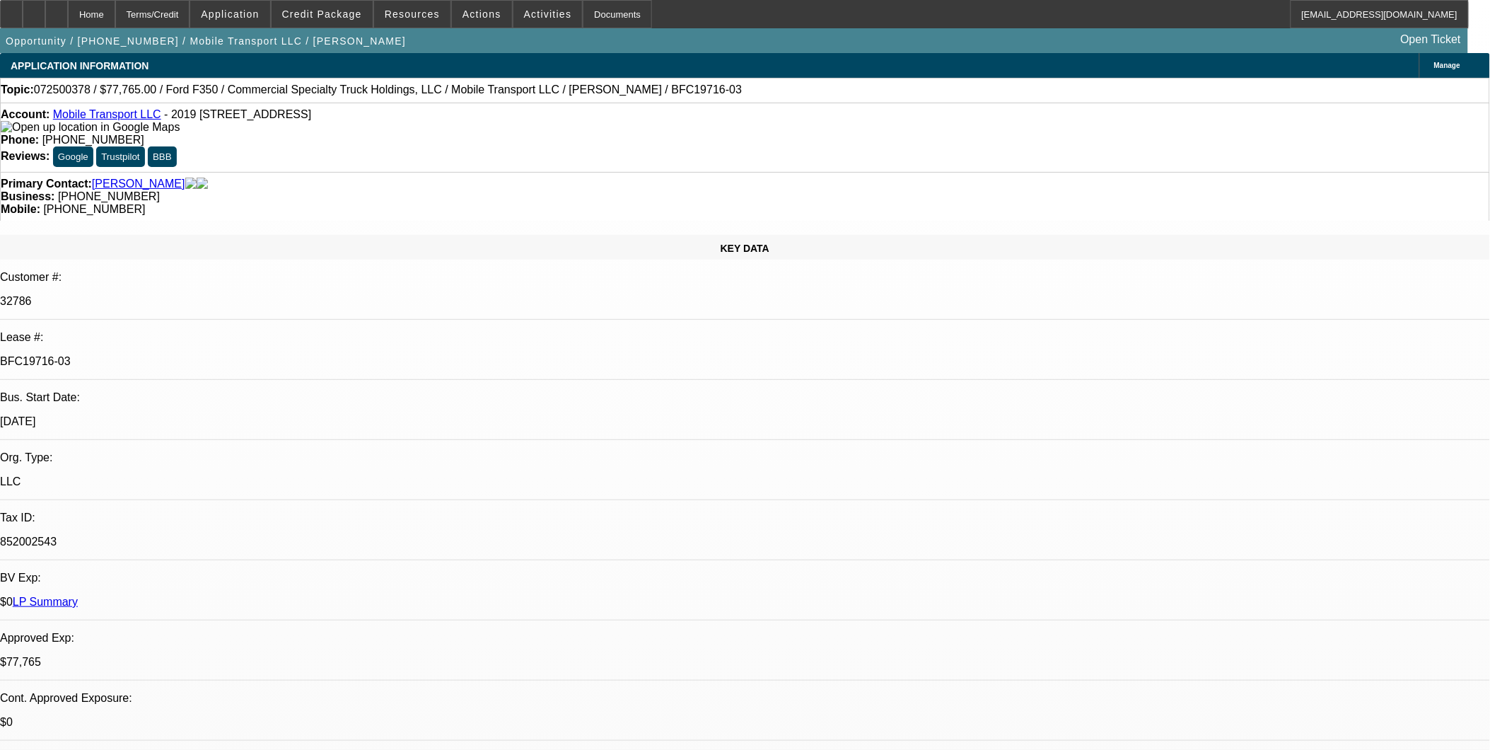
select select "0"
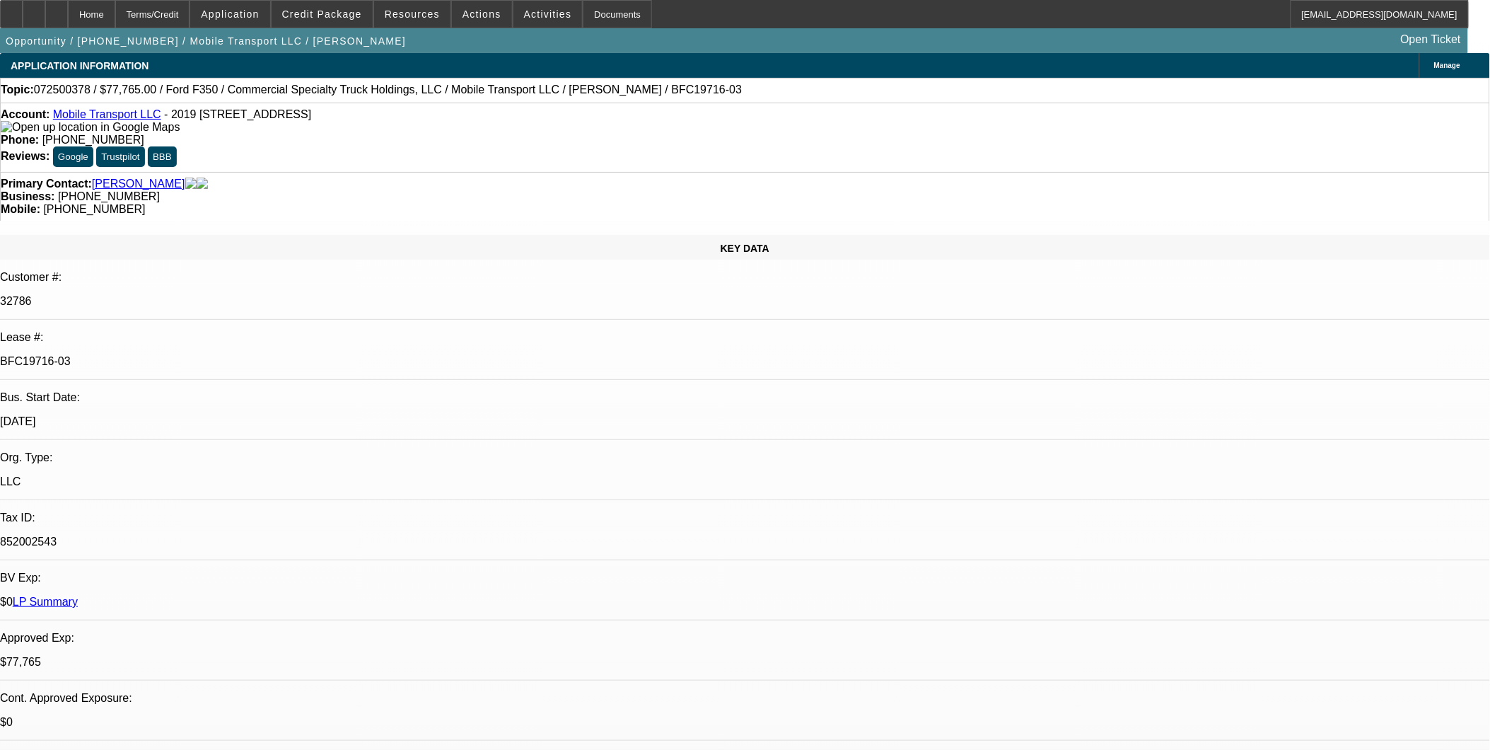
select select "0"
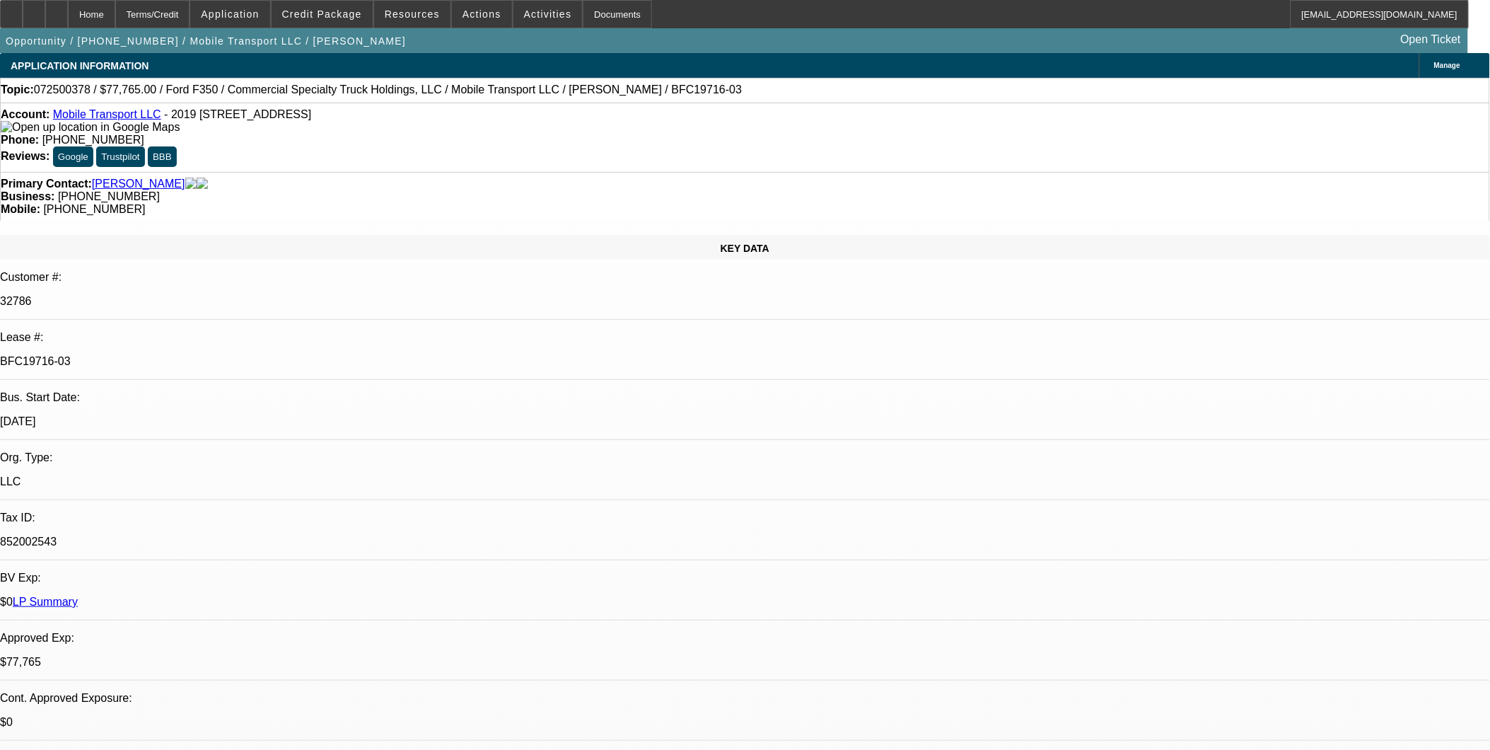
select select "0"
select select "1"
select select "2"
select select "6"
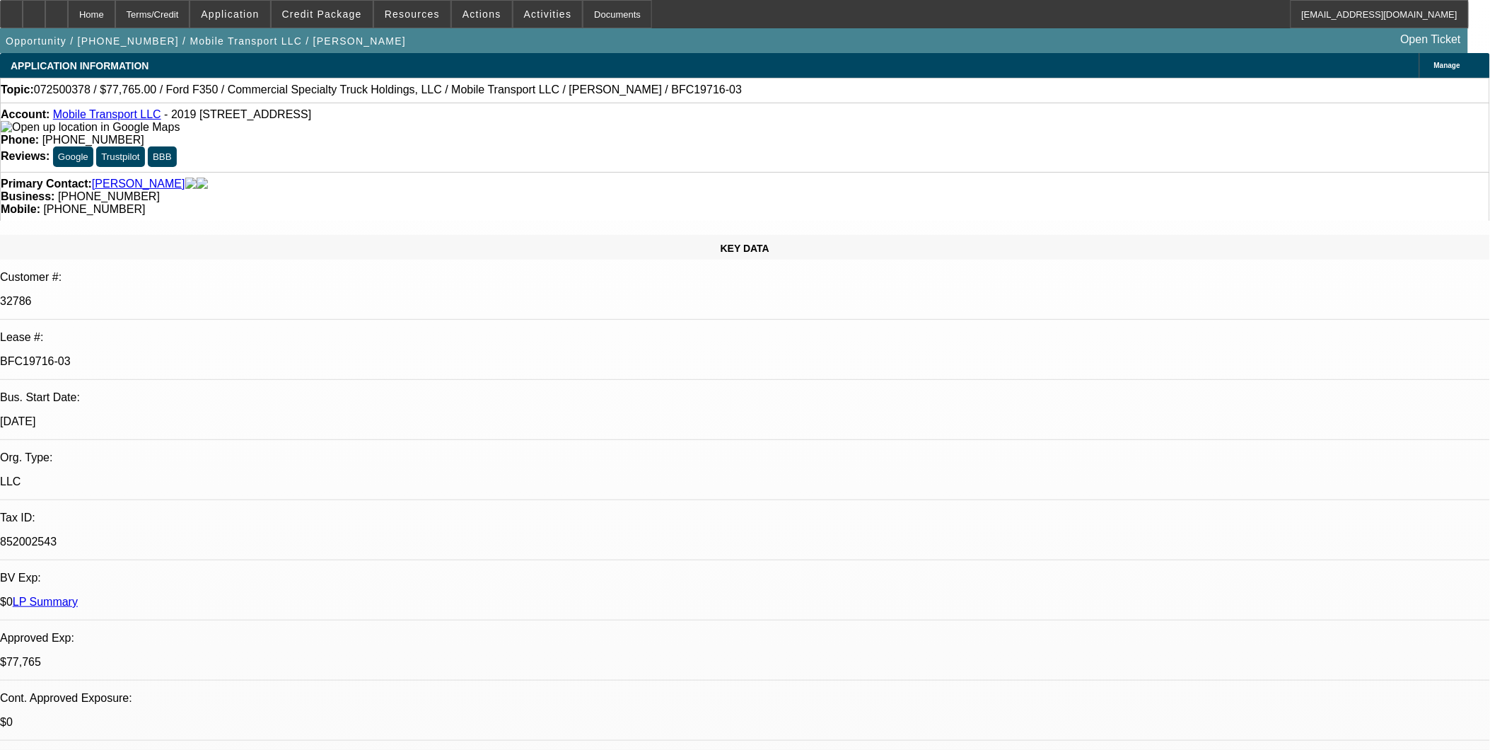
select select "1"
select select "2"
select select "6"
select select "1"
select select "2"
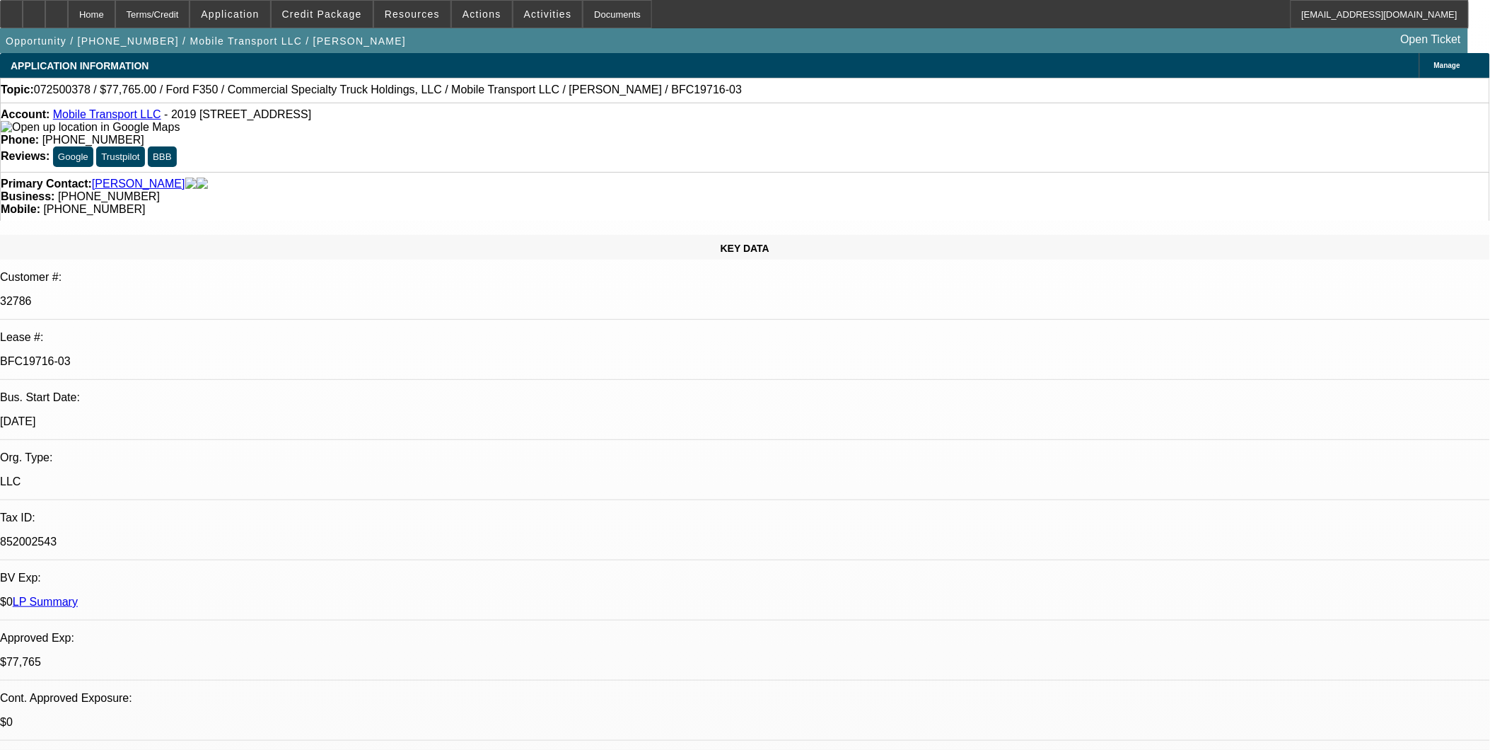
select select "6"
select select "1"
select select "2"
select select "6"
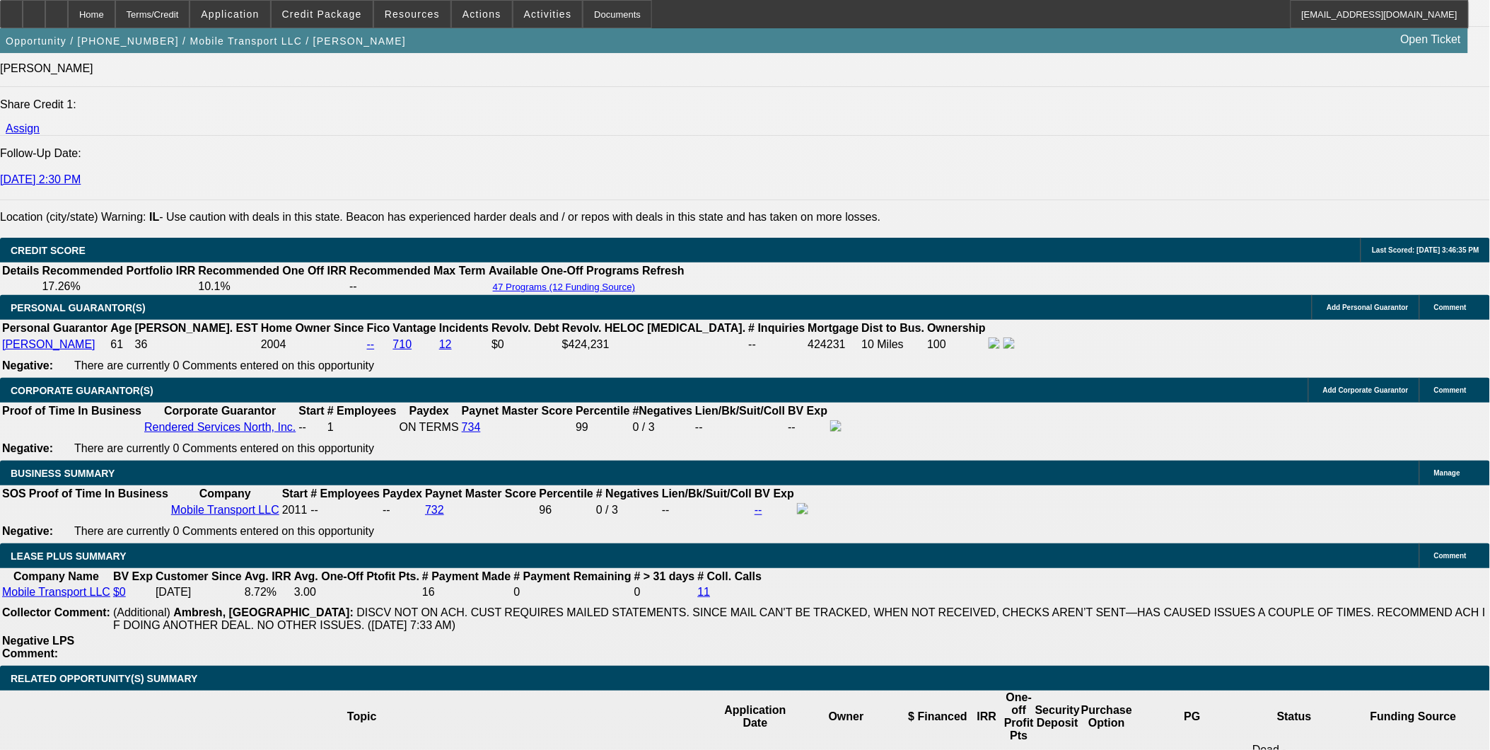
scroll to position [2200, 0]
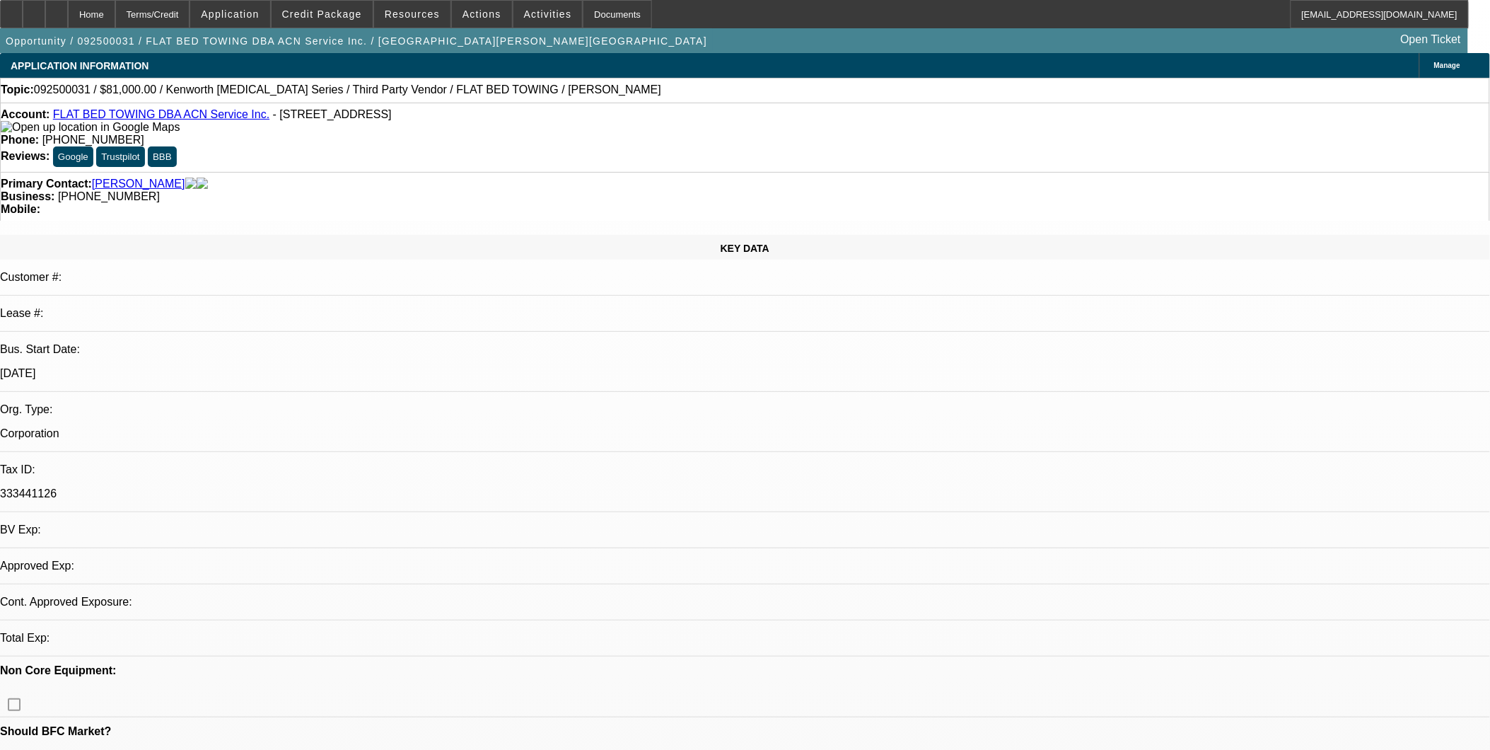
select select "0"
select select "2"
select select "0.1"
select select "4"
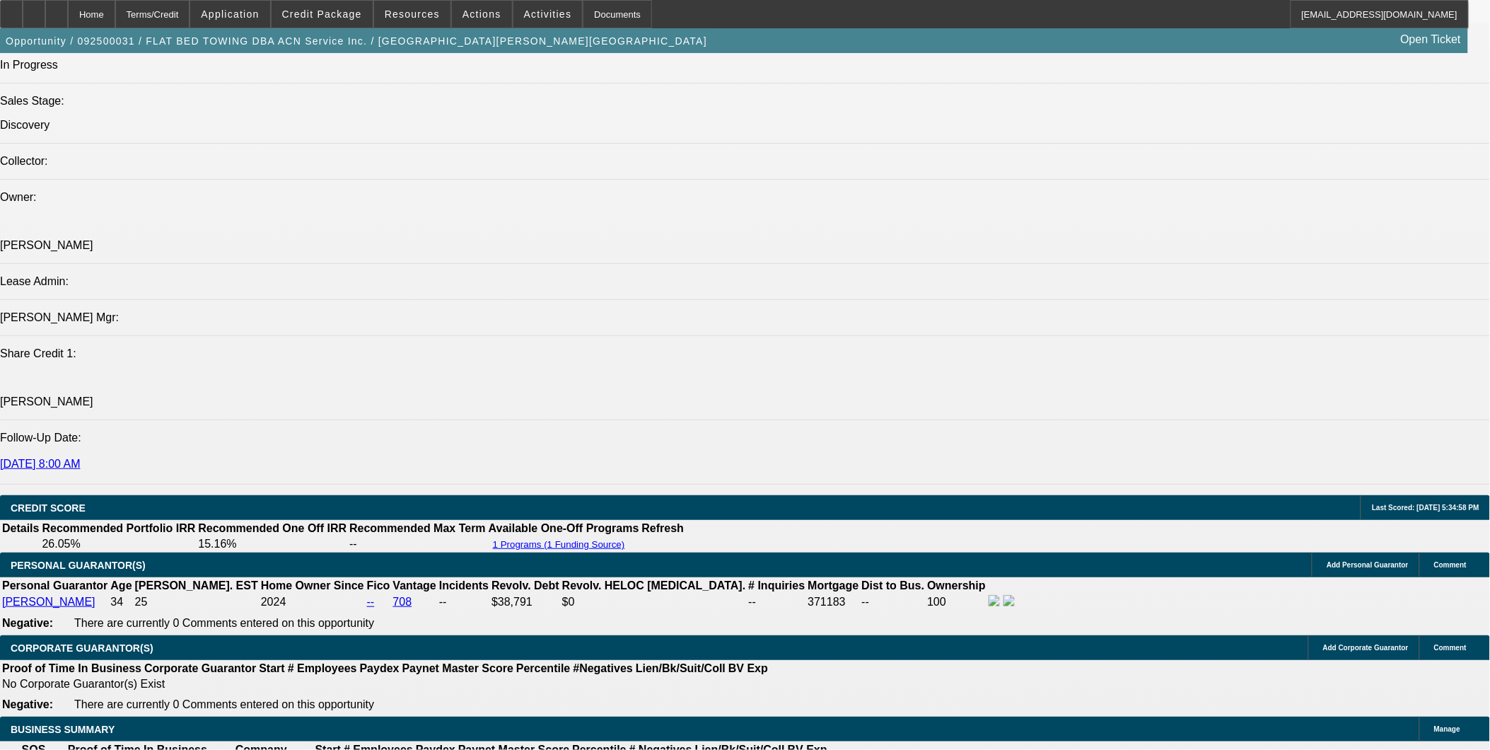
scroll to position [1807, 0]
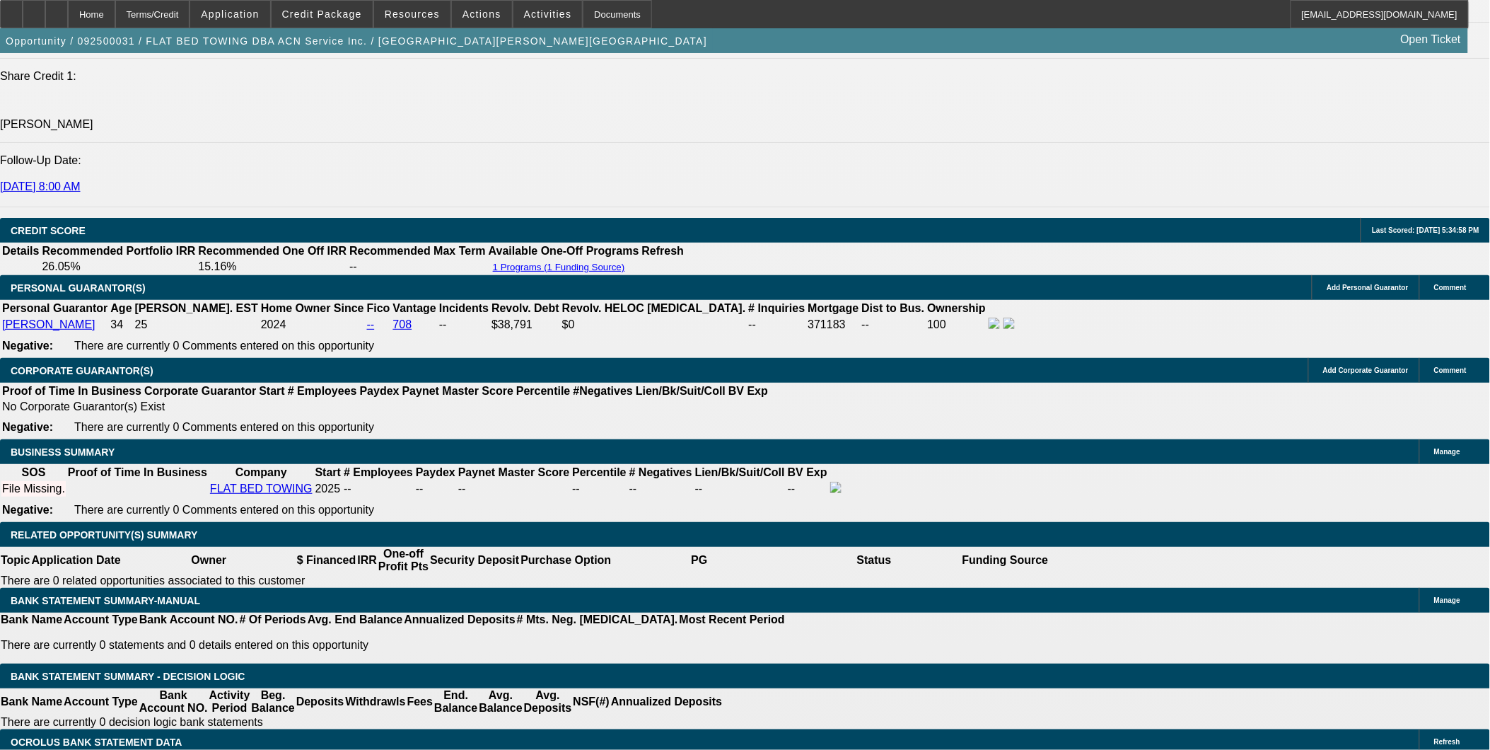
scroll to position [1885, 0]
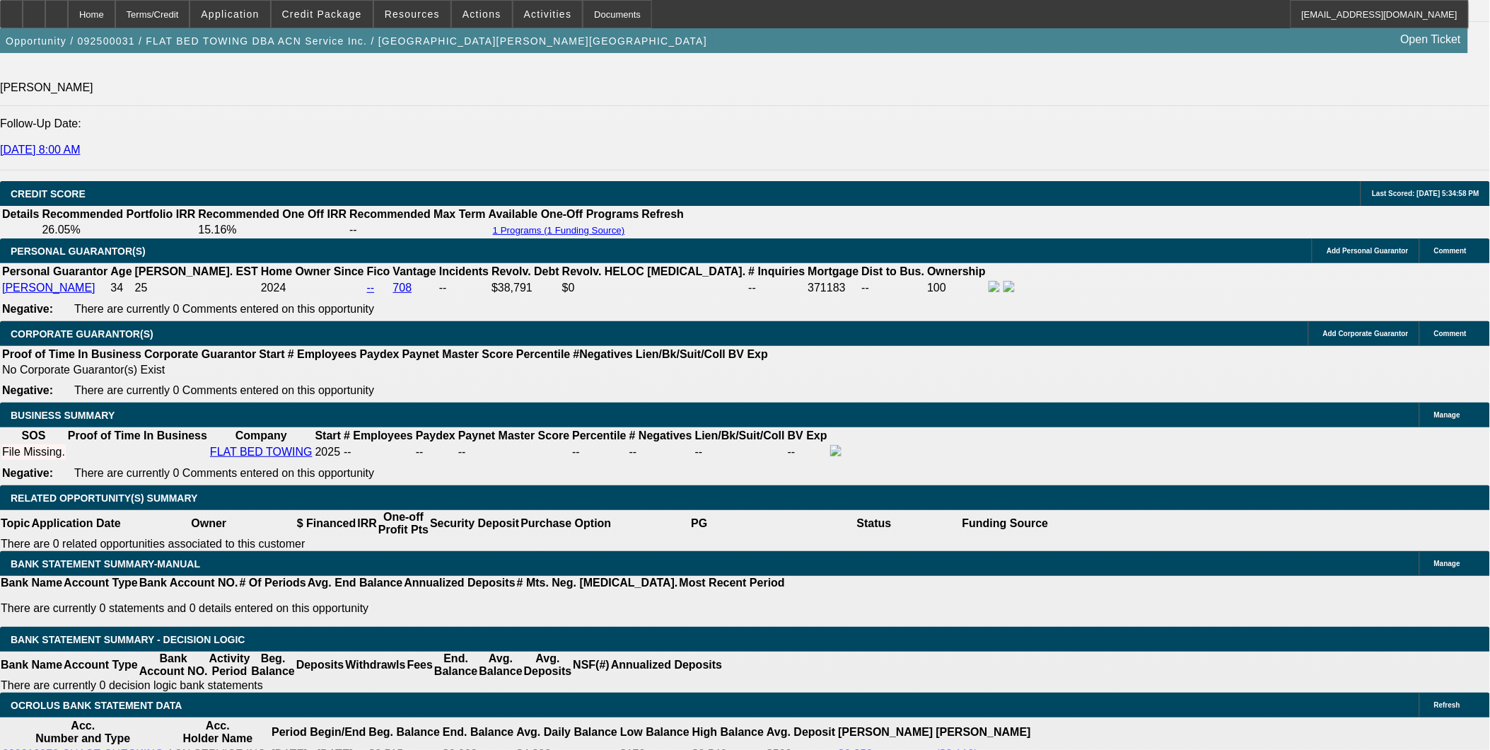
click at [337, 23] on span at bounding box center [322, 14] width 101 height 34
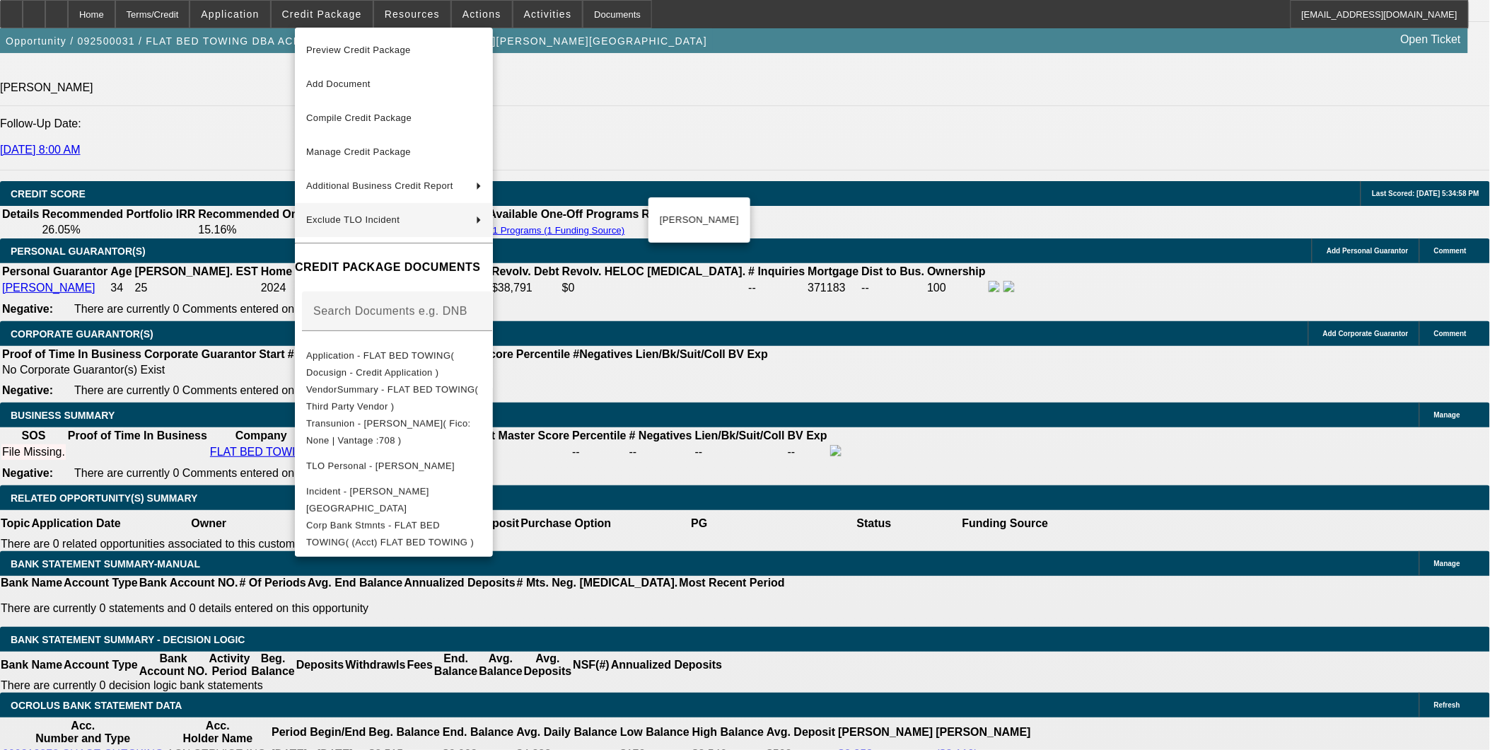
click at [857, 405] on div at bounding box center [745, 375] width 1490 height 750
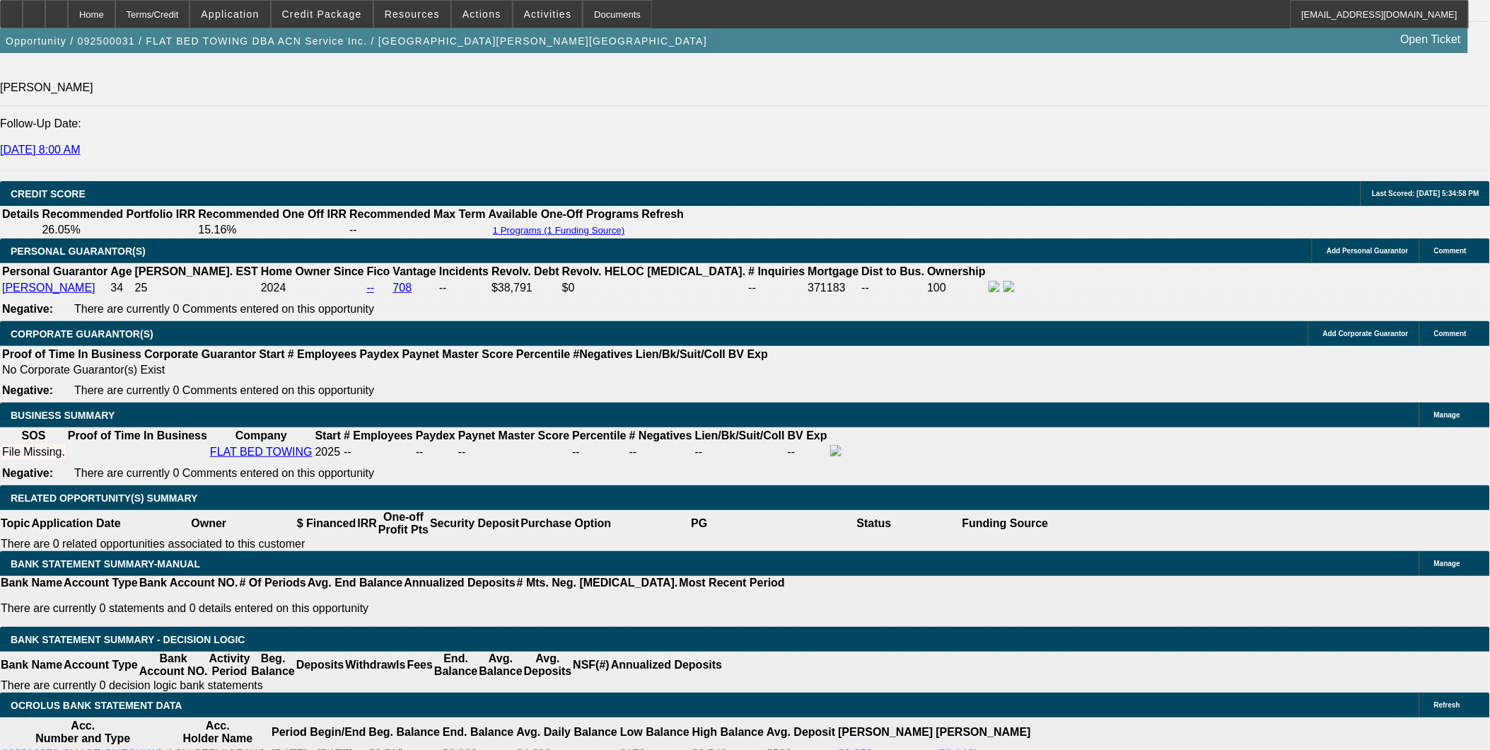
click at [1003, 527] on div "APPLICATION INFORMATION Manage Topic: 092500031 / $81,000.00 / Kenworth T3 Seri…" at bounding box center [745, 712] width 1490 height 5089
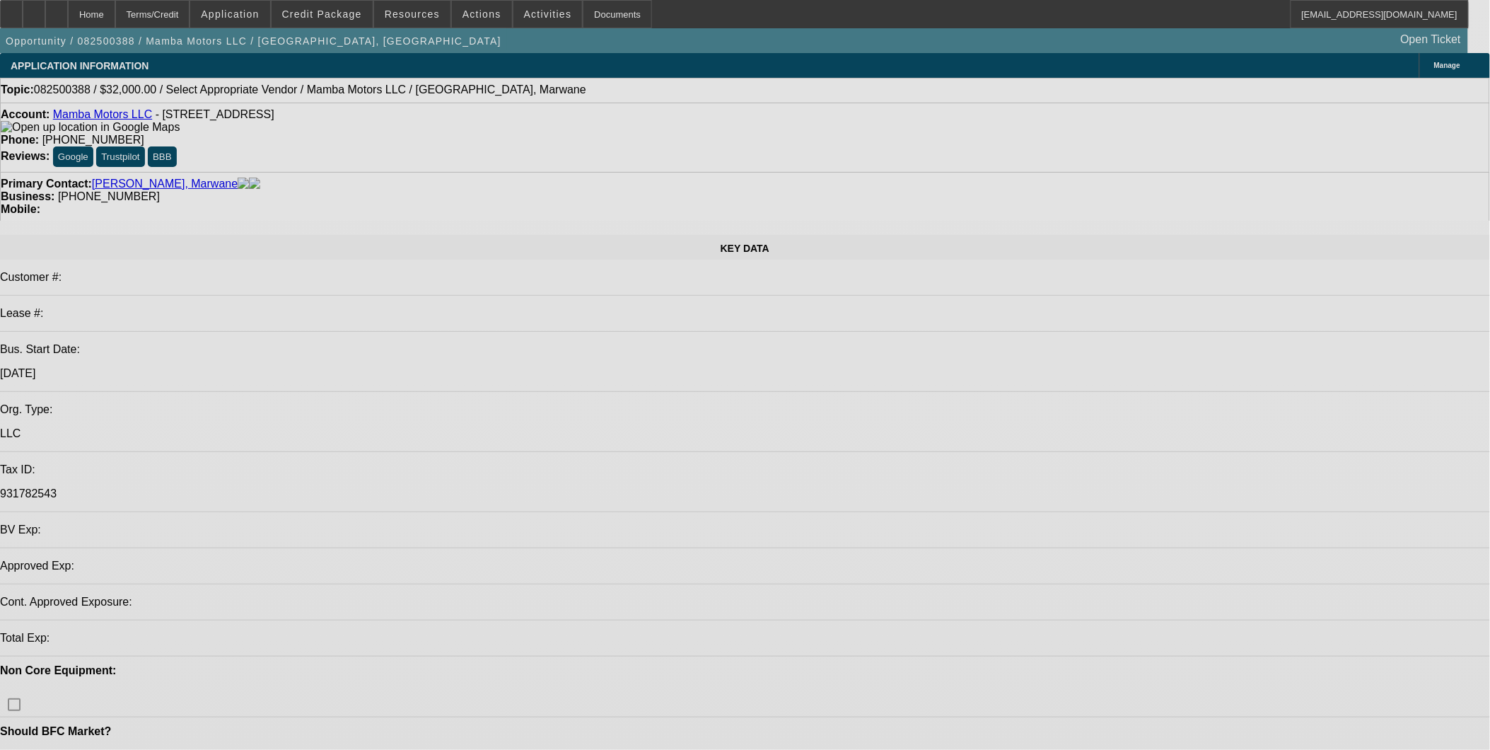
select select "0"
select select "2"
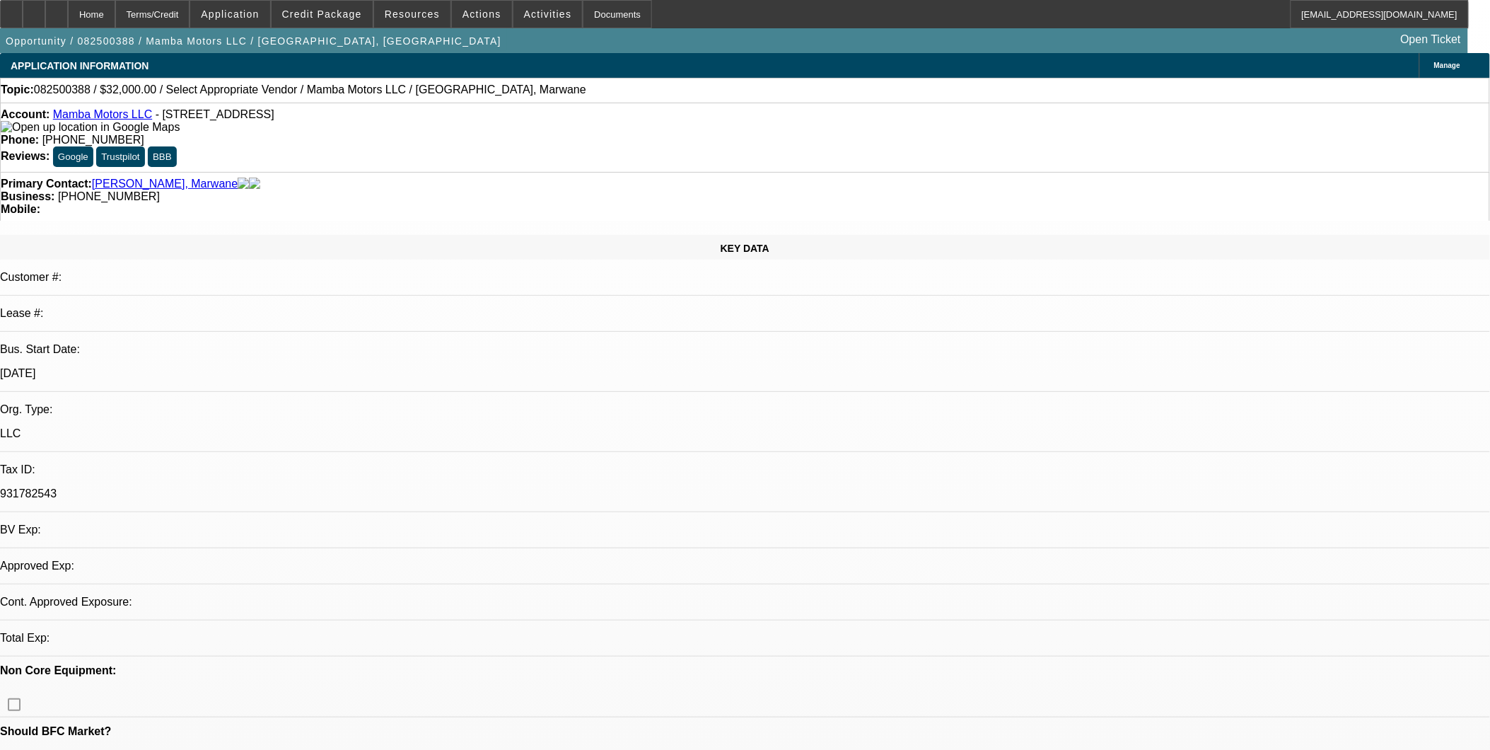
select select "2"
select select "0.1"
select select "4"
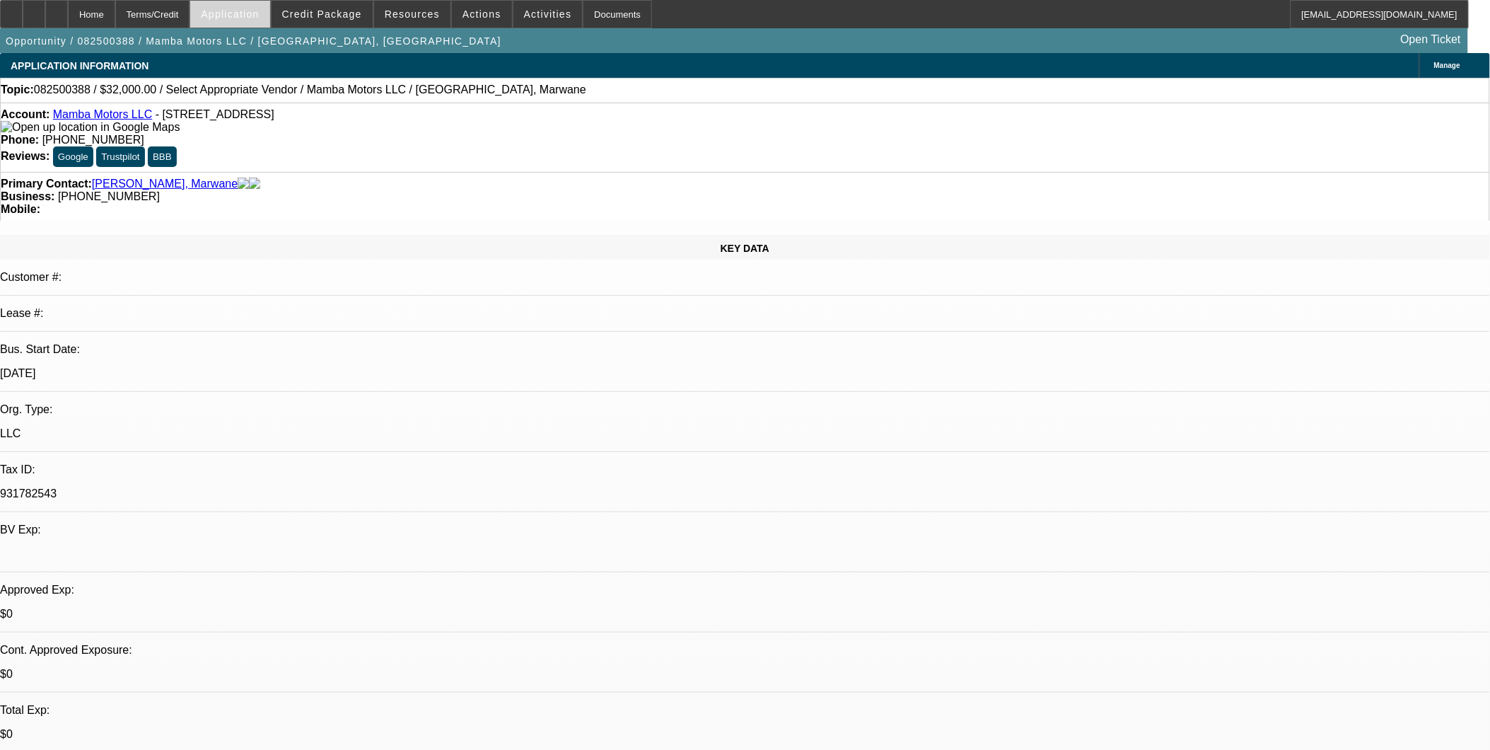
click at [259, 16] on span "Application" at bounding box center [230, 13] width 58 height 11
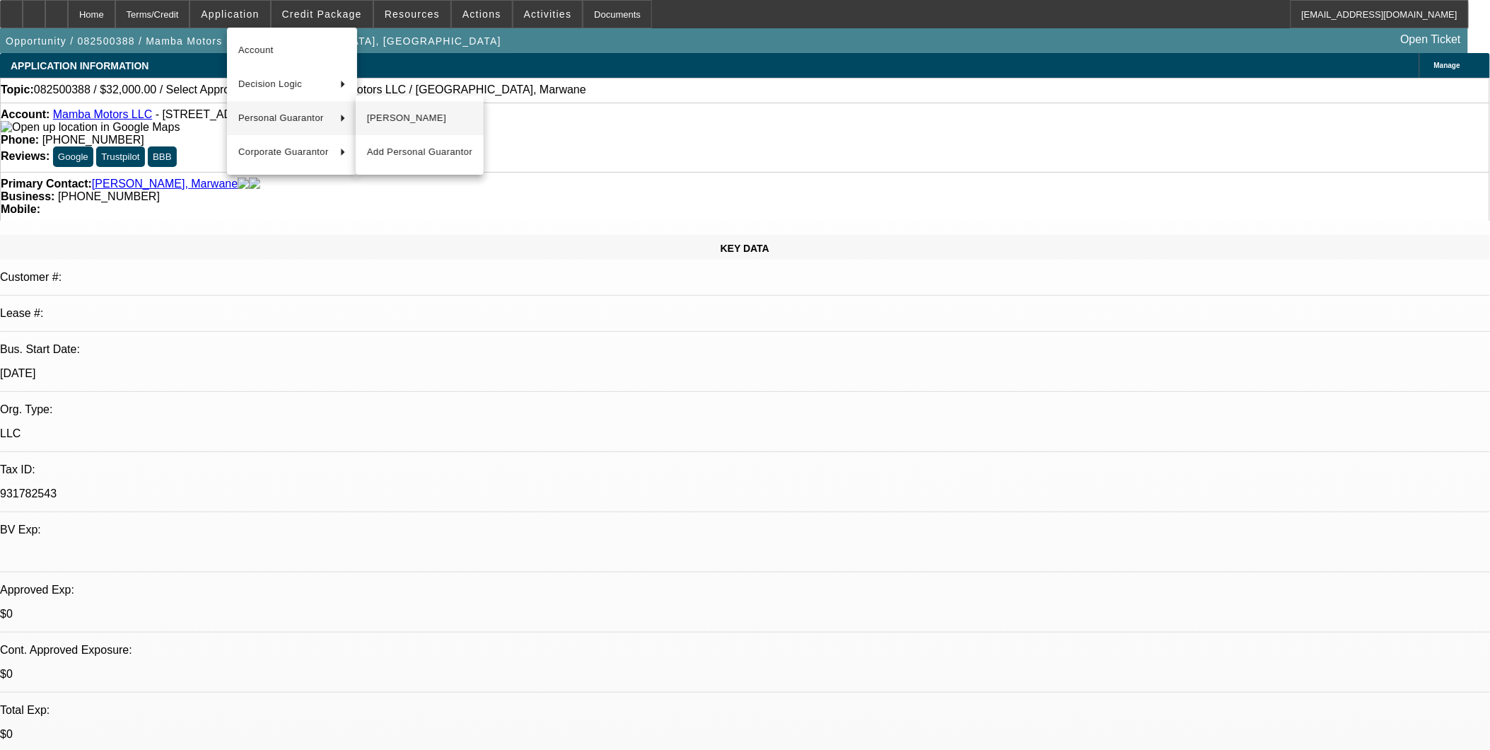
click at [429, 113] on span "Marwane Sabari" at bounding box center [419, 118] width 105 height 17
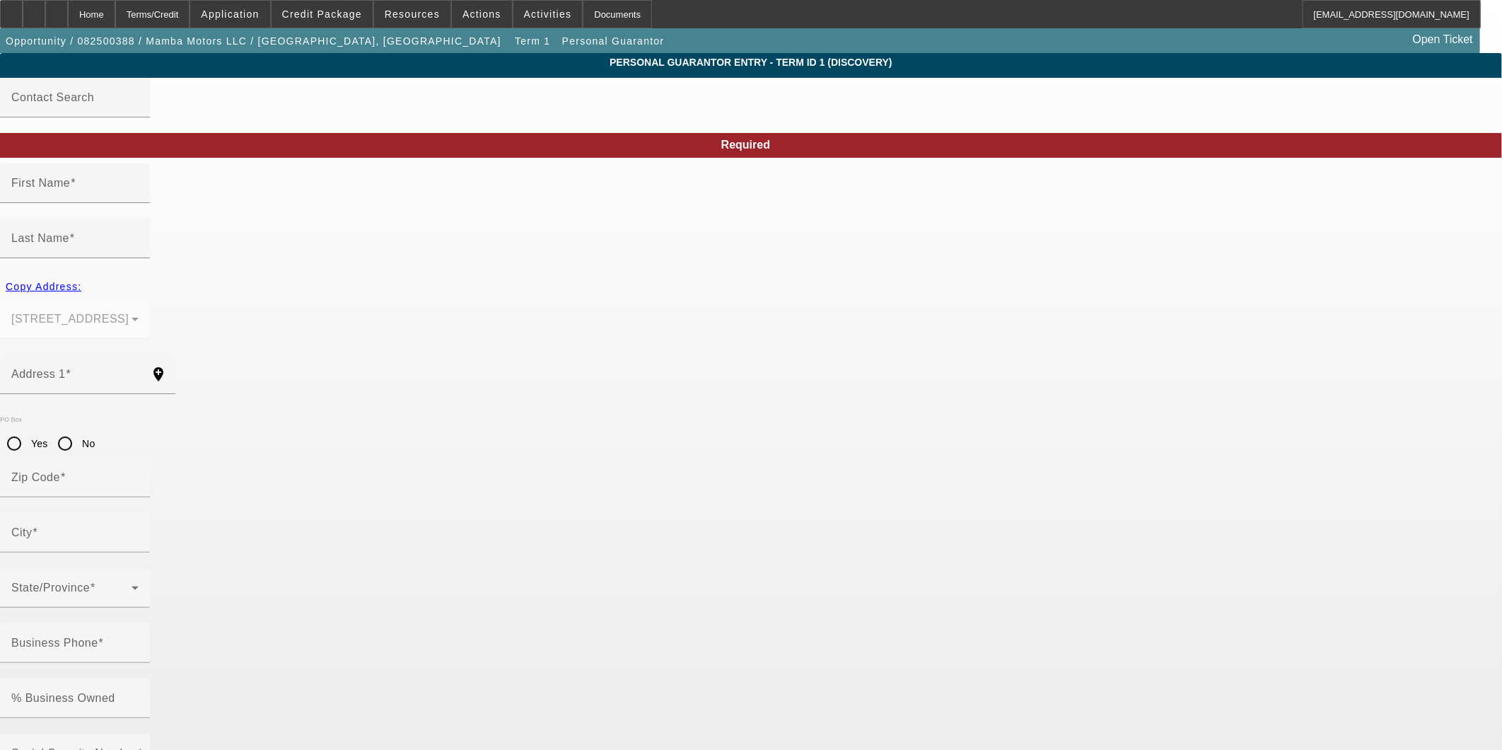
type input "Marwane"
type input "Sabari"
type input "2722 S 76th St"
radio input "true"
type input "19153"
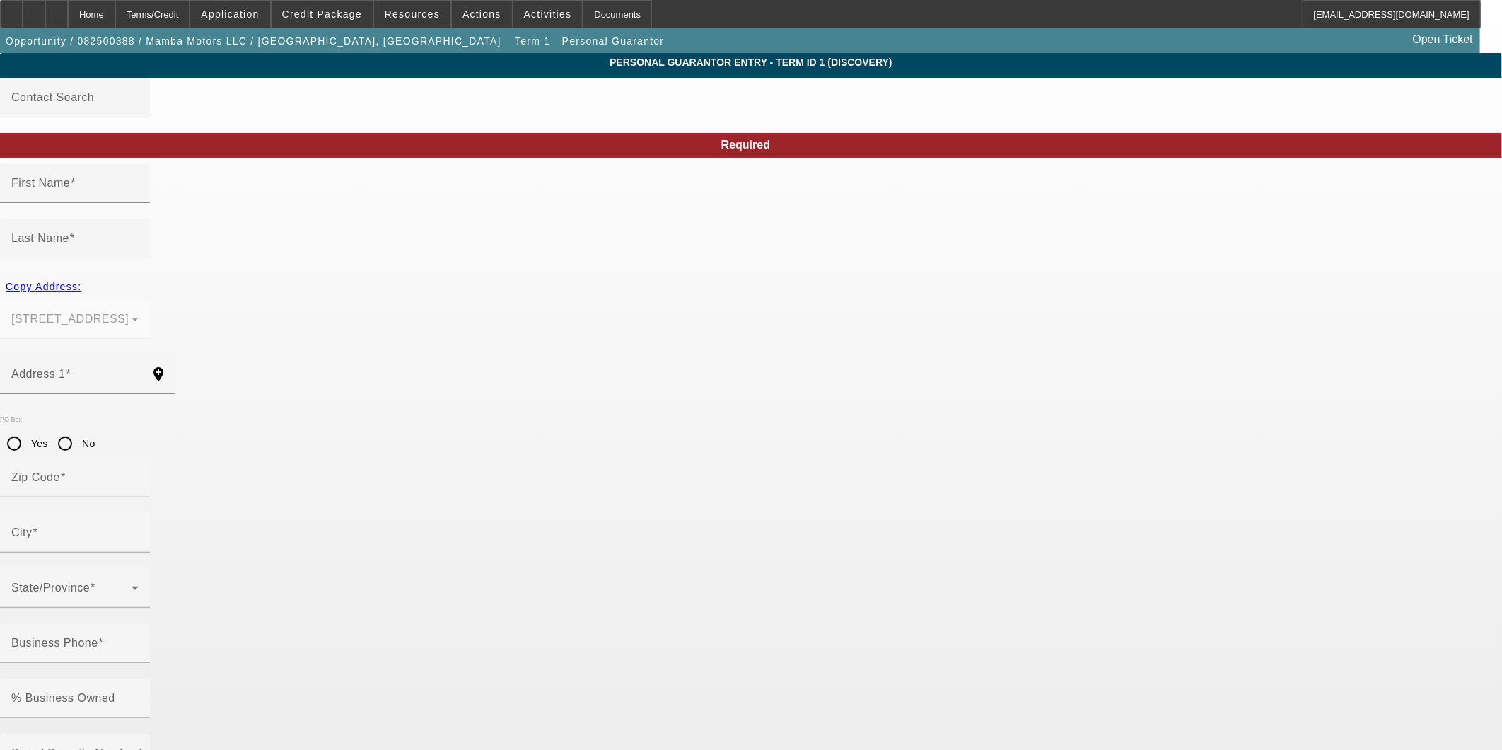
type input "Philadelphia"
type input "[PHONE_NUMBER]"
type input "100"
type input "177-84-9132"
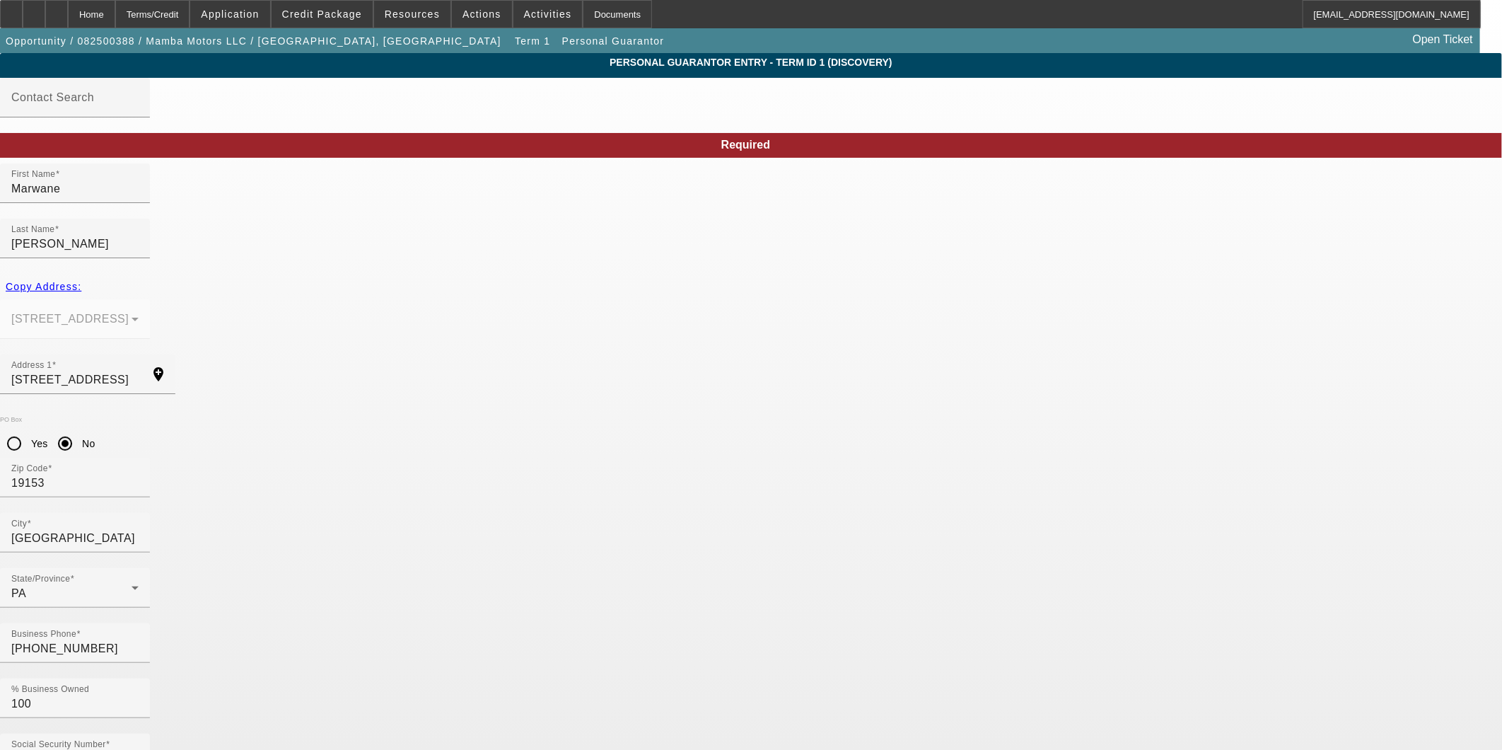
type input "marwanesabari@gmail.co"
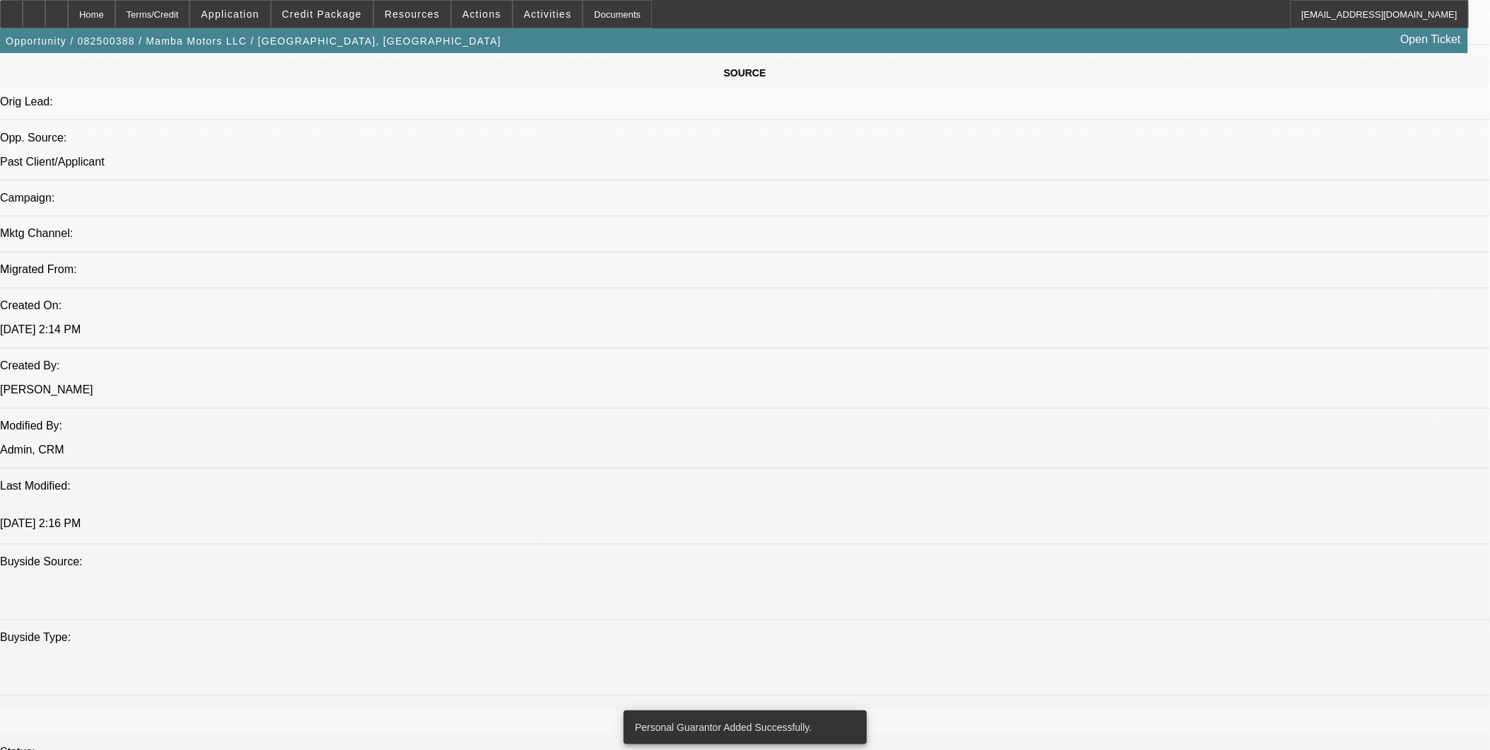
select select "0"
select select "2"
select select "0.1"
select select "4"
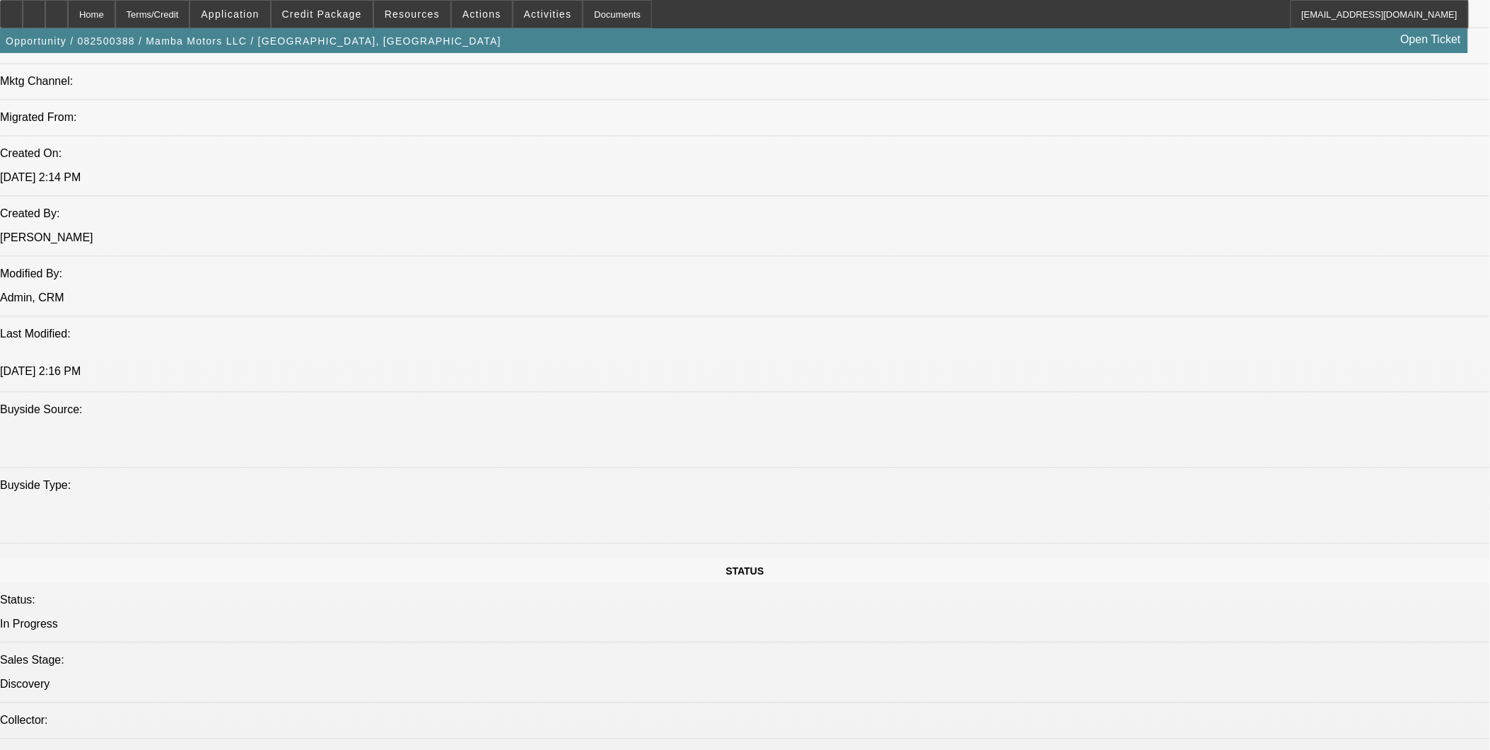
scroll to position [990, 0]
click at [57, 9] on icon at bounding box center [57, 9] width 0 height 0
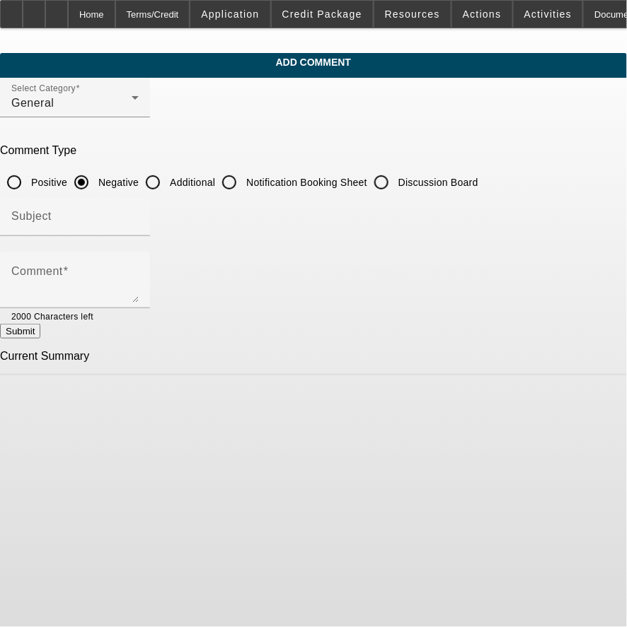
click at [167, 180] on input "Additional" at bounding box center [153, 182] width 28 height 28
radio input "true"
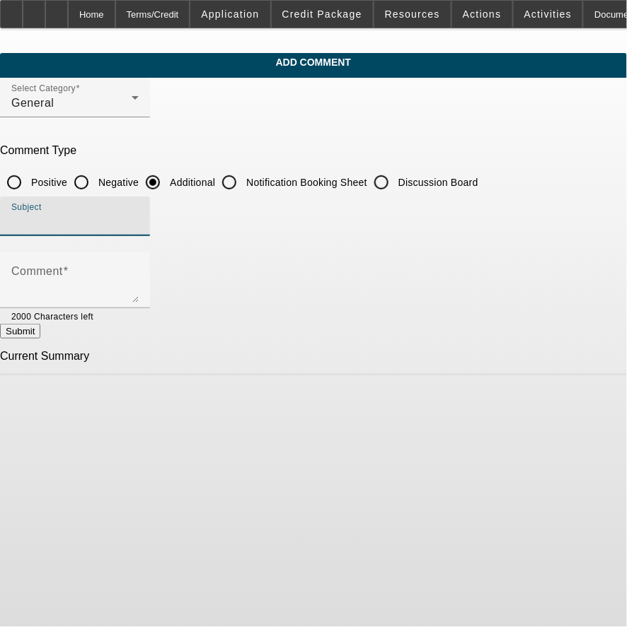
click at [139, 214] on input "Subject" at bounding box center [74, 222] width 127 height 17
type input "Notes"
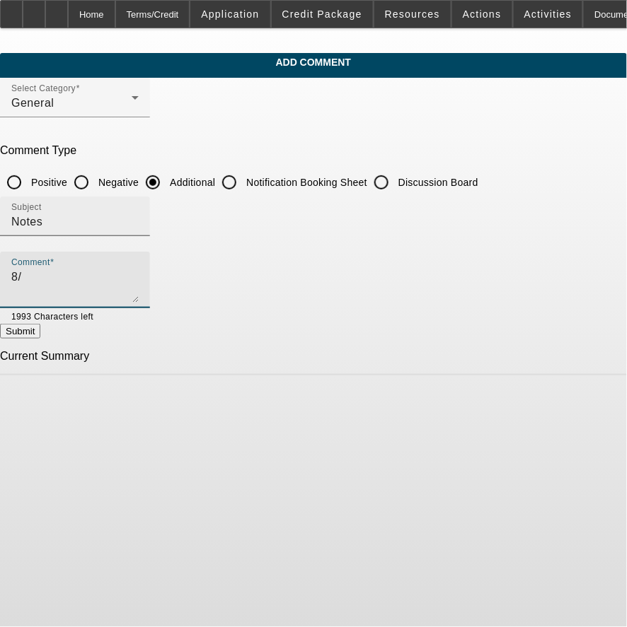
type textarea "8"
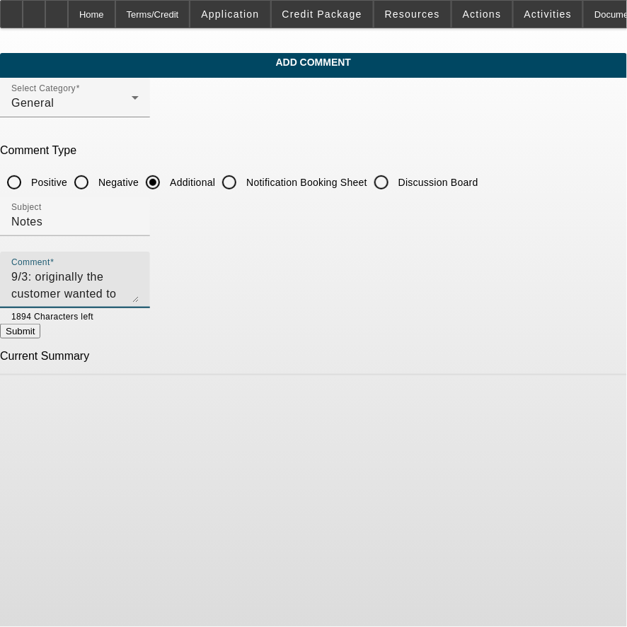
type textarea "9/3: originally the customer wanted to finance a service truck but he wants to …"
click at [40, 330] on button "Submit" at bounding box center [20, 331] width 40 height 15
radio input "true"
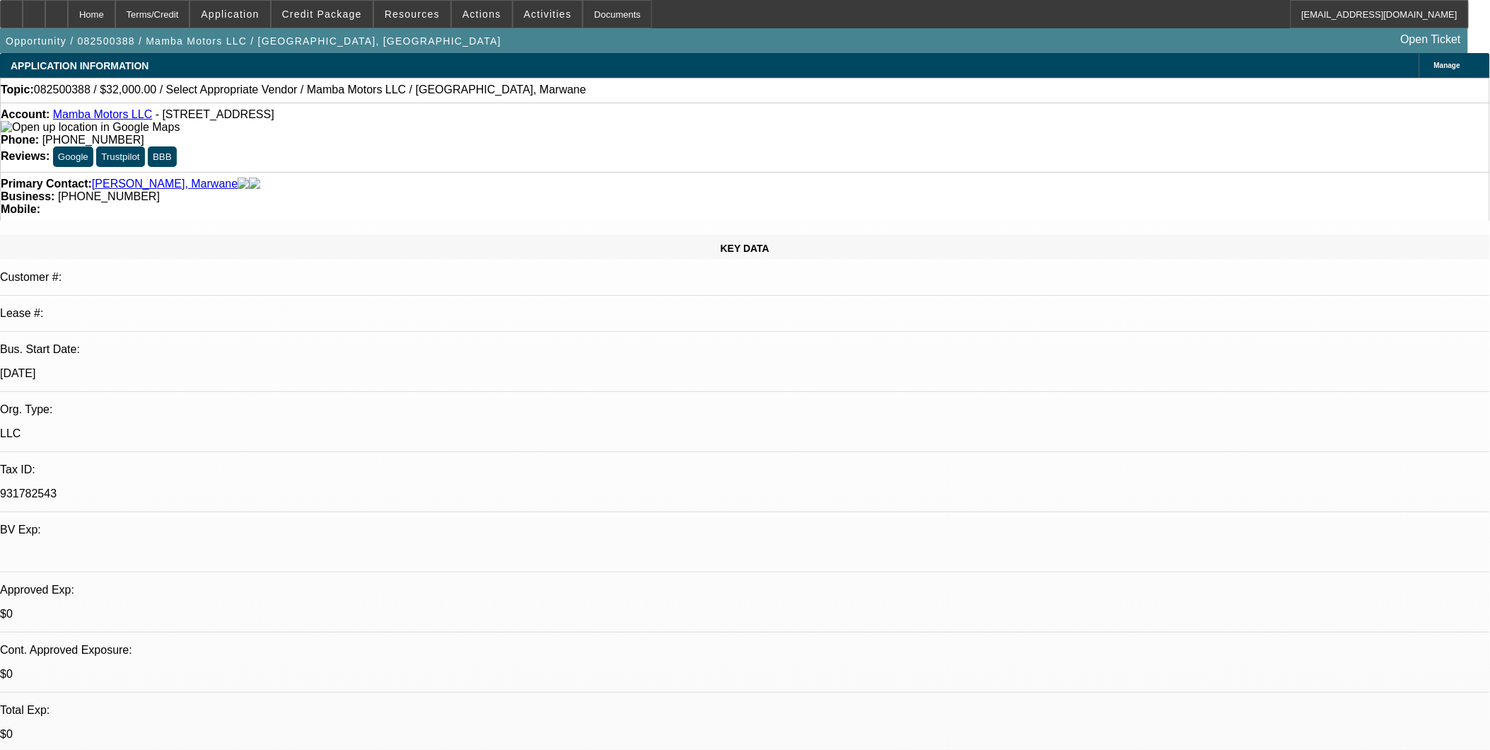
select select "0"
select select "2"
select select "0.1"
select select "4"
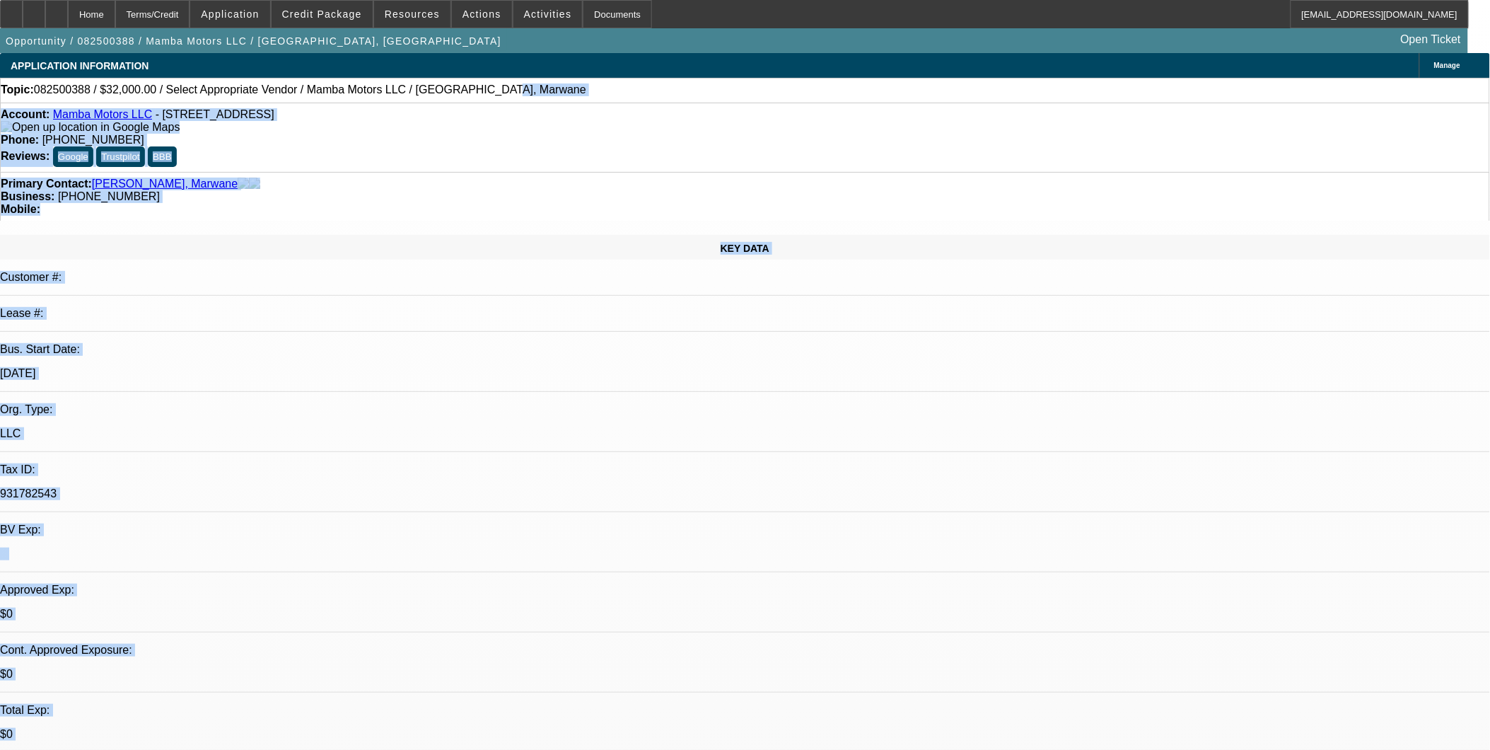
drag, startPoint x: 813, startPoint y: 406, endPoint x: 745, endPoint y: 403, distance: 68.6
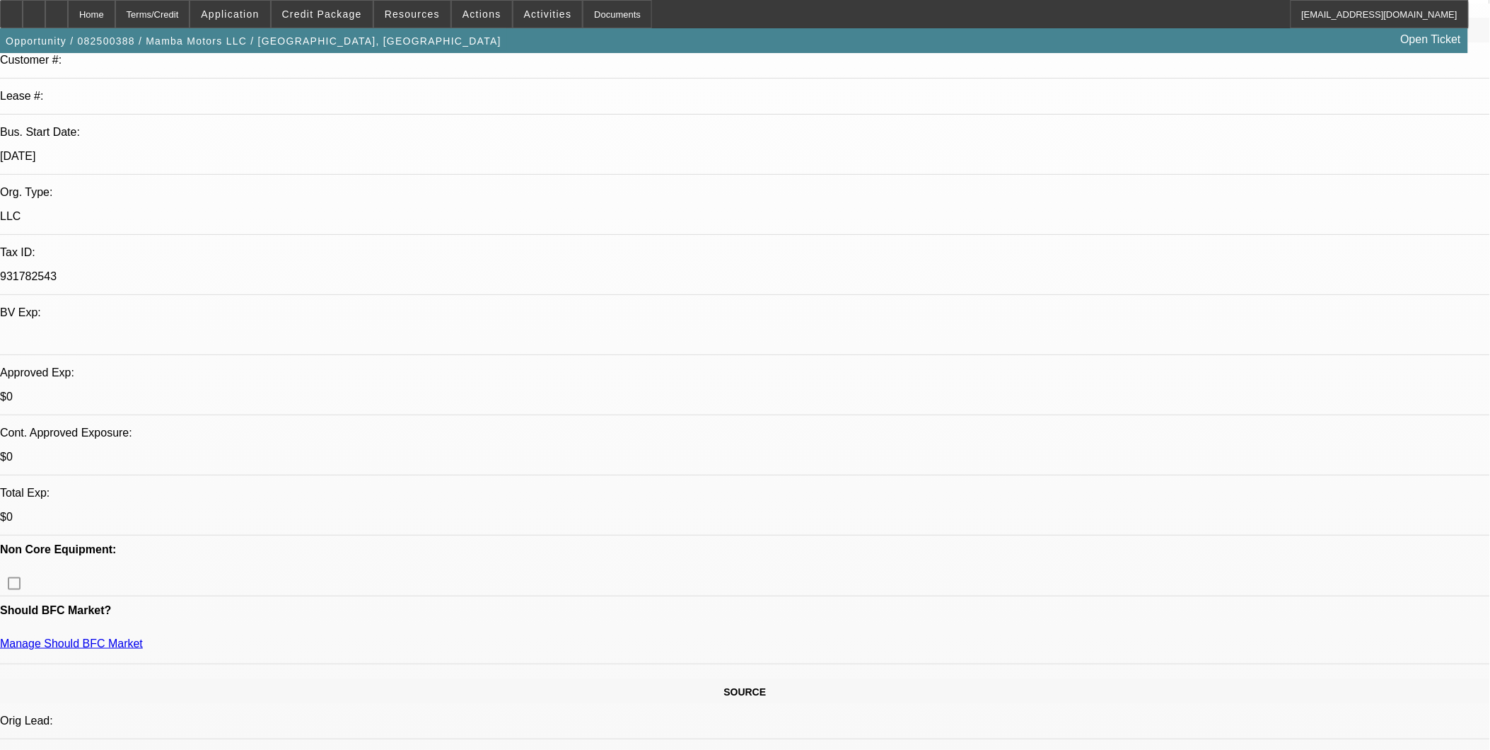
scroll to position [235, 0]
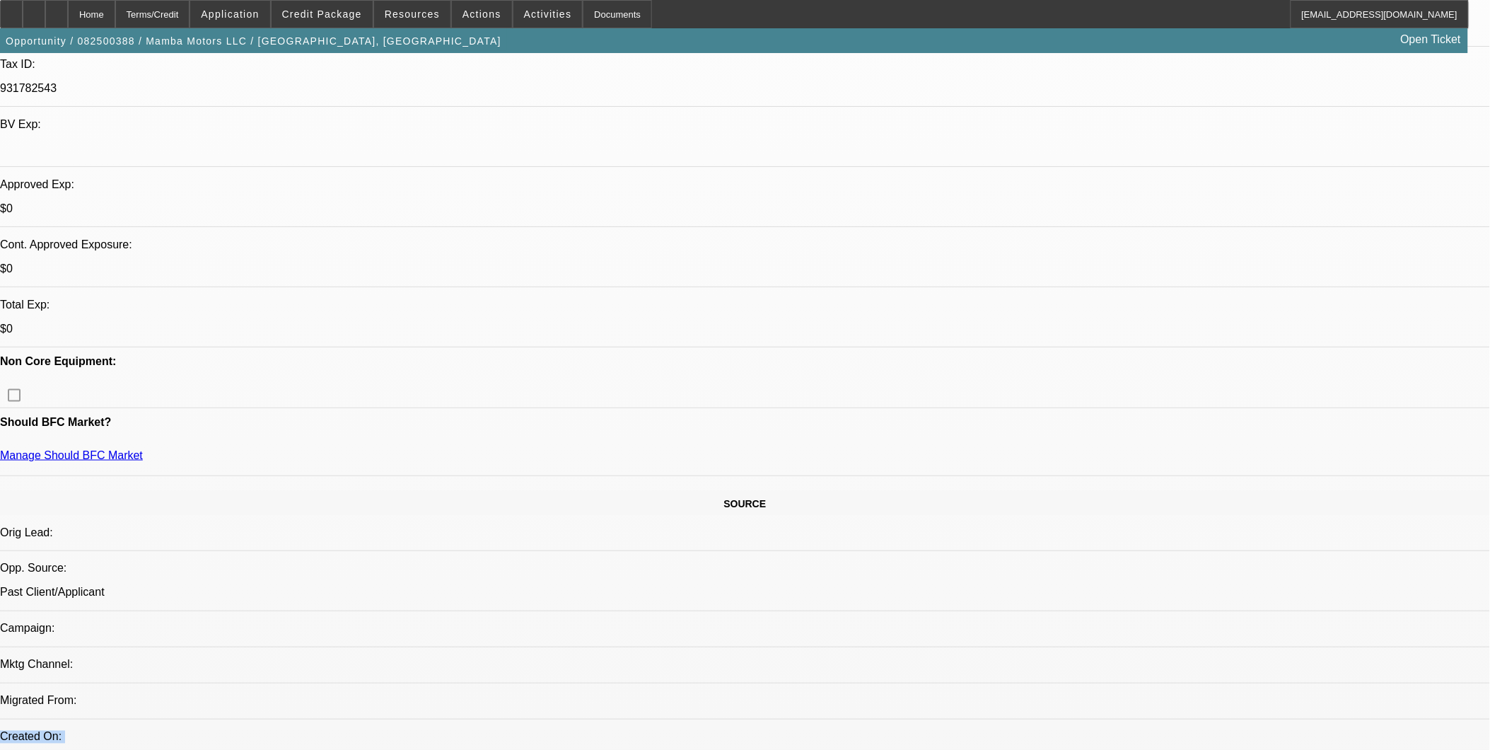
drag, startPoint x: 340, startPoint y: 76, endPoint x: 1129, endPoint y: 789, distance: 1062.9
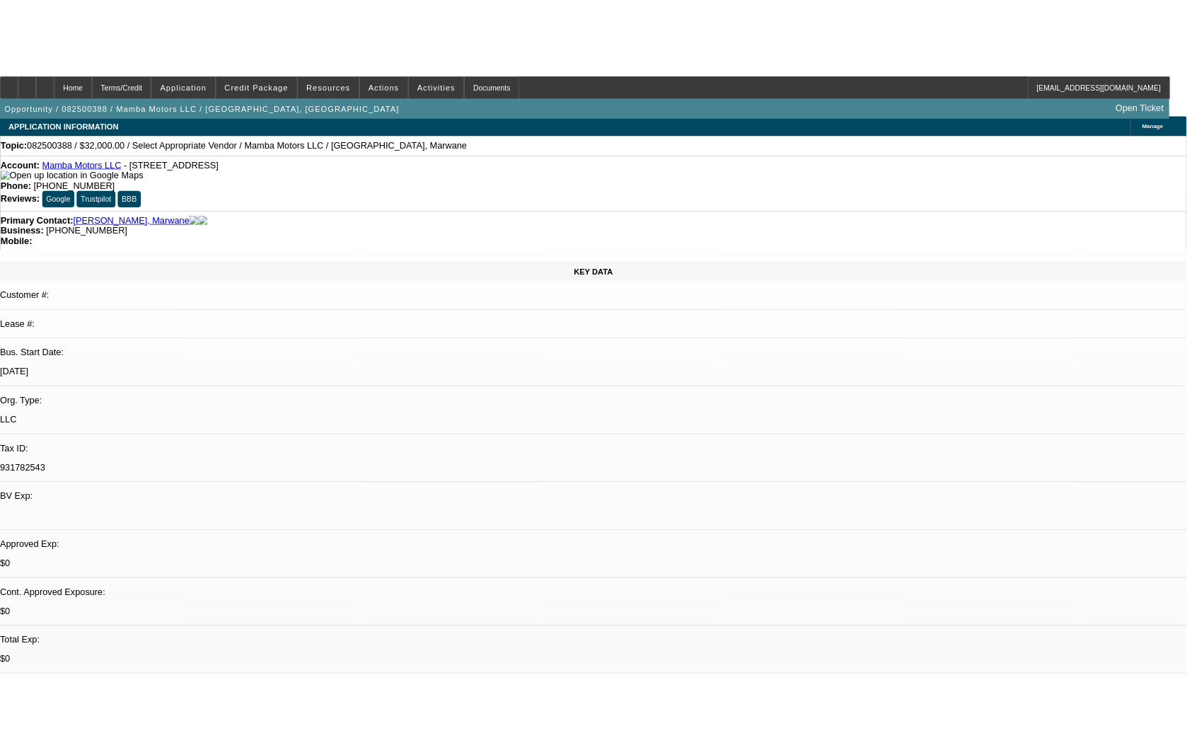
scroll to position [0, 0]
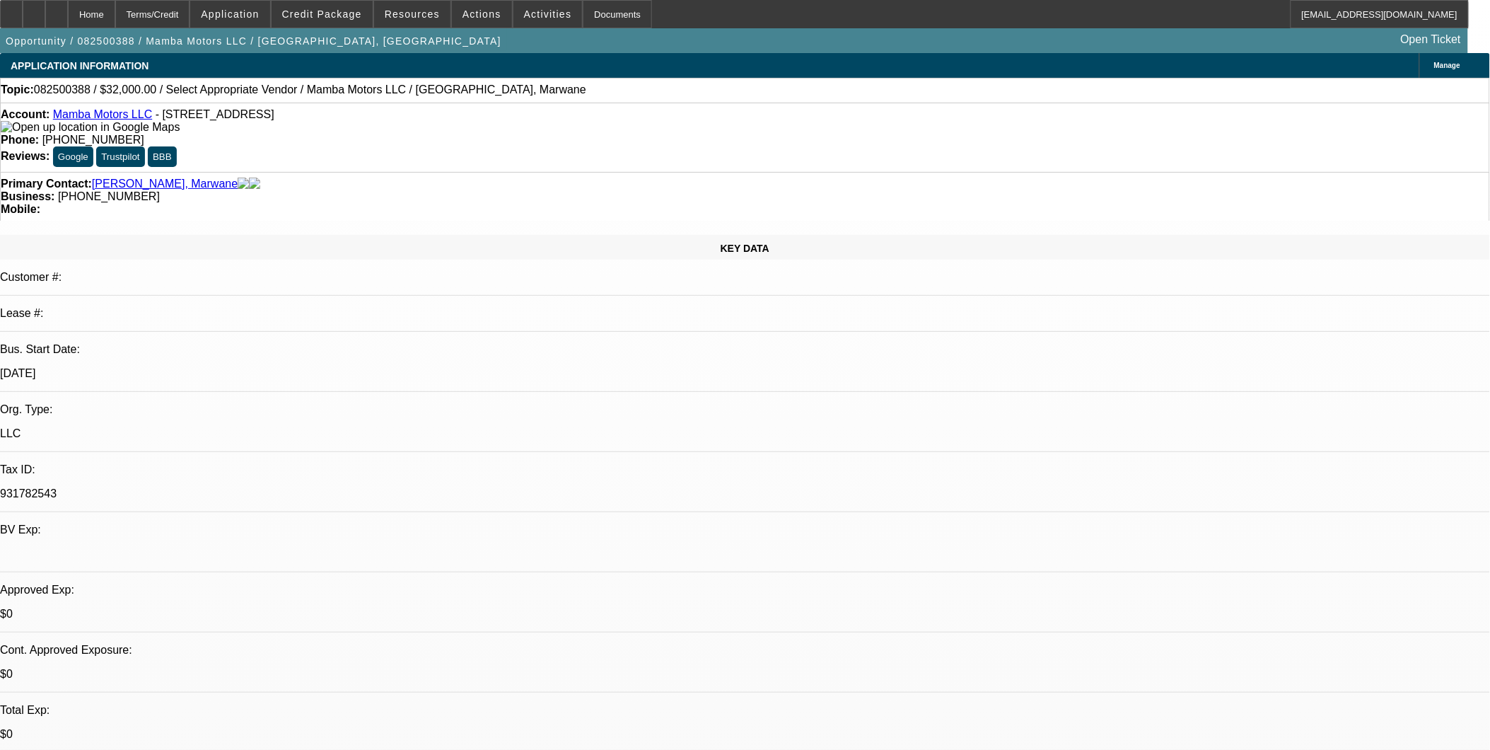
drag, startPoint x: 803, startPoint y: 435, endPoint x: 541, endPoint y: 316, distance: 288.0
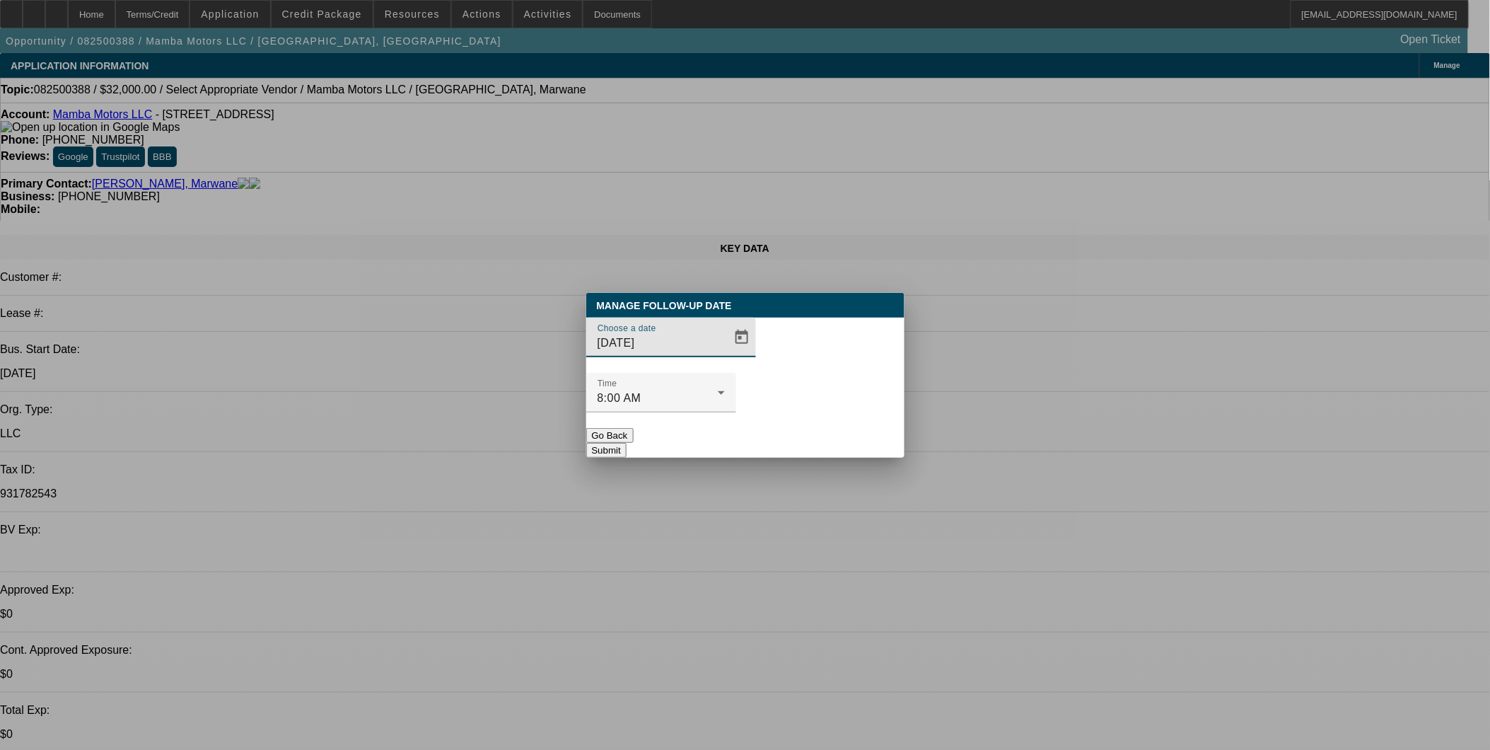
click at [725, 354] on span "Open calendar" at bounding box center [742, 337] width 34 height 34
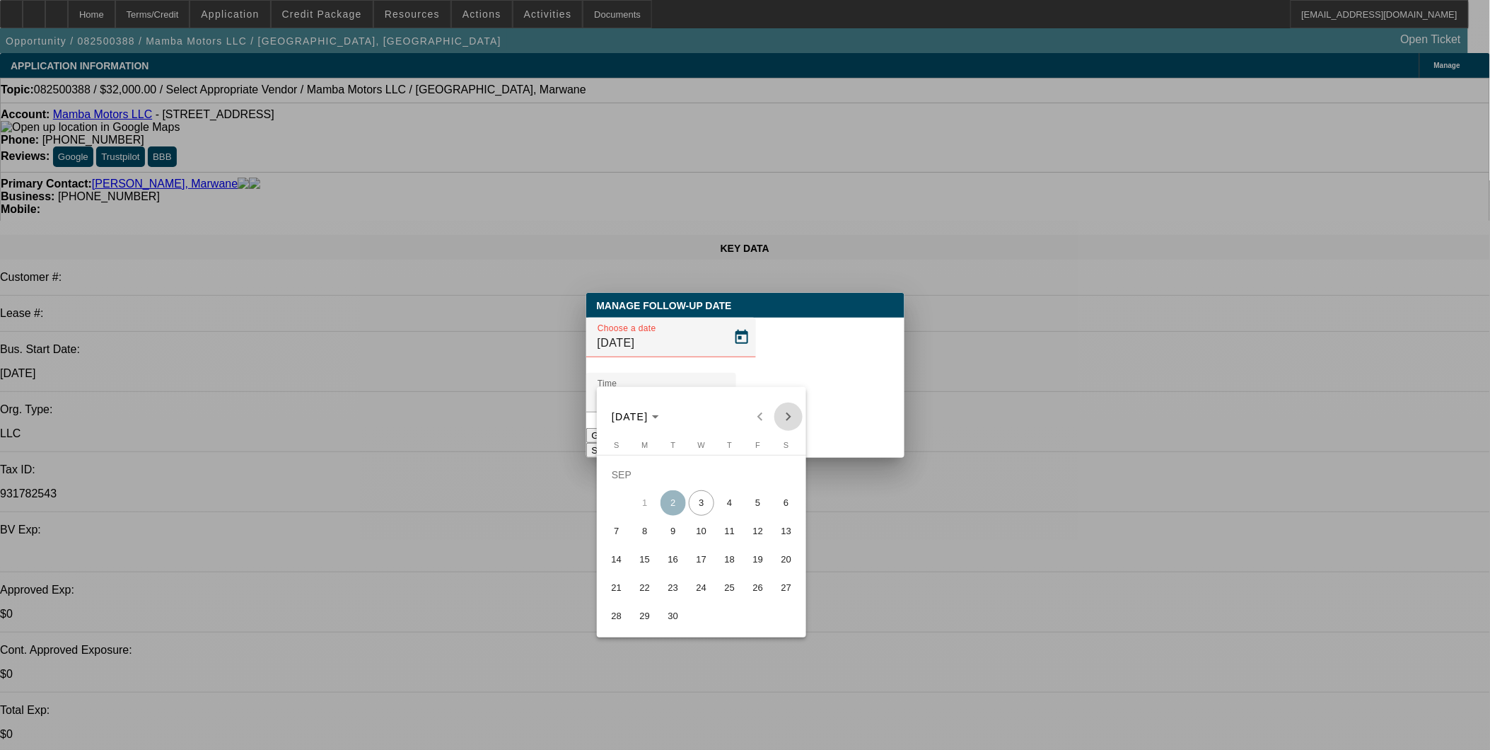
click at [791, 409] on span "Next month" at bounding box center [788, 416] width 28 height 28
click at [735, 481] on span "2" at bounding box center [729, 474] width 25 height 25
type input "[DATE]"
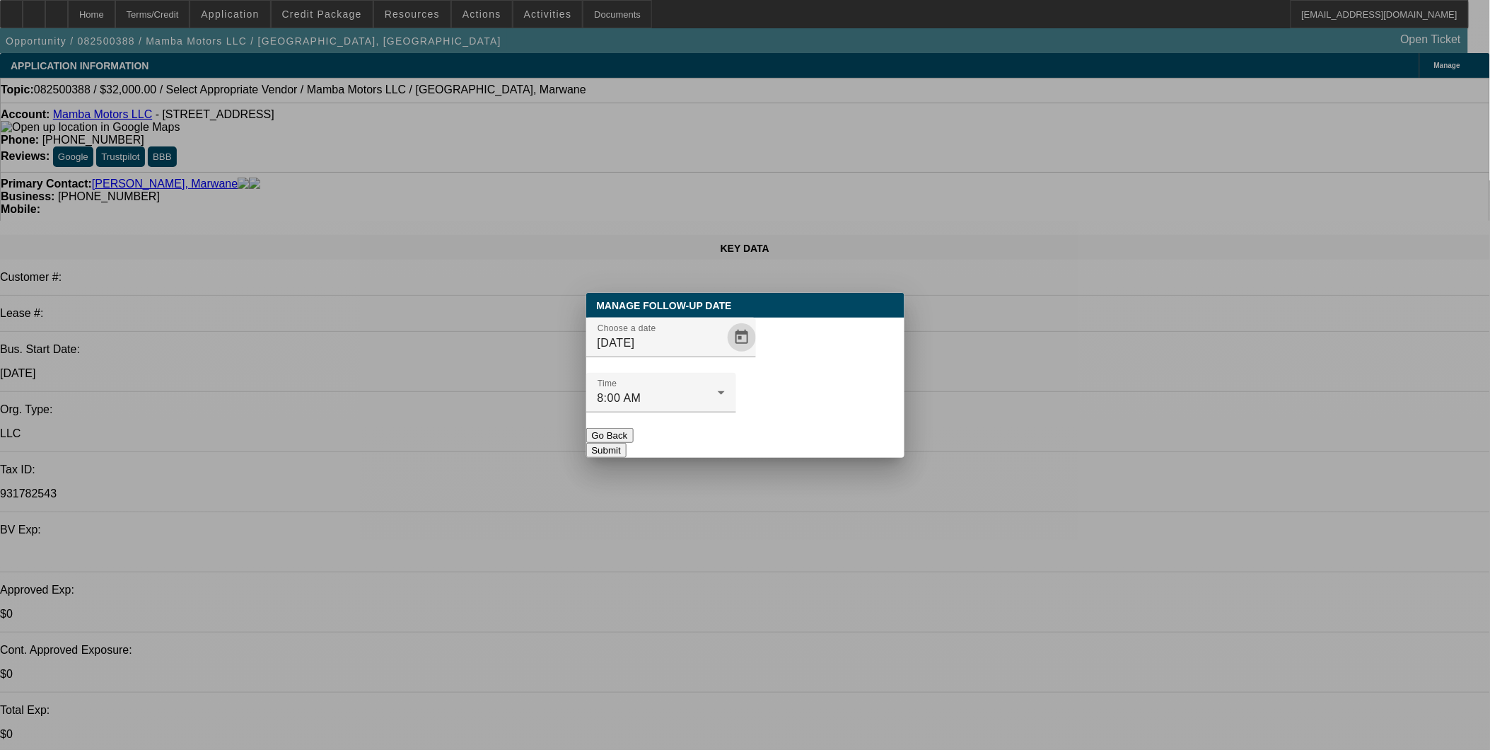
click at [847, 434] on div "Manage Follow-Up Date Choose a date [DATE] Time 8:00 AM Go Back Submit" at bounding box center [745, 375] width 318 height 165
click at [627, 443] on button "Submit" at bounding box center [606, 450] width 40 height 15
